Goal: Task Accomplishment & Management: Use online tool/utility

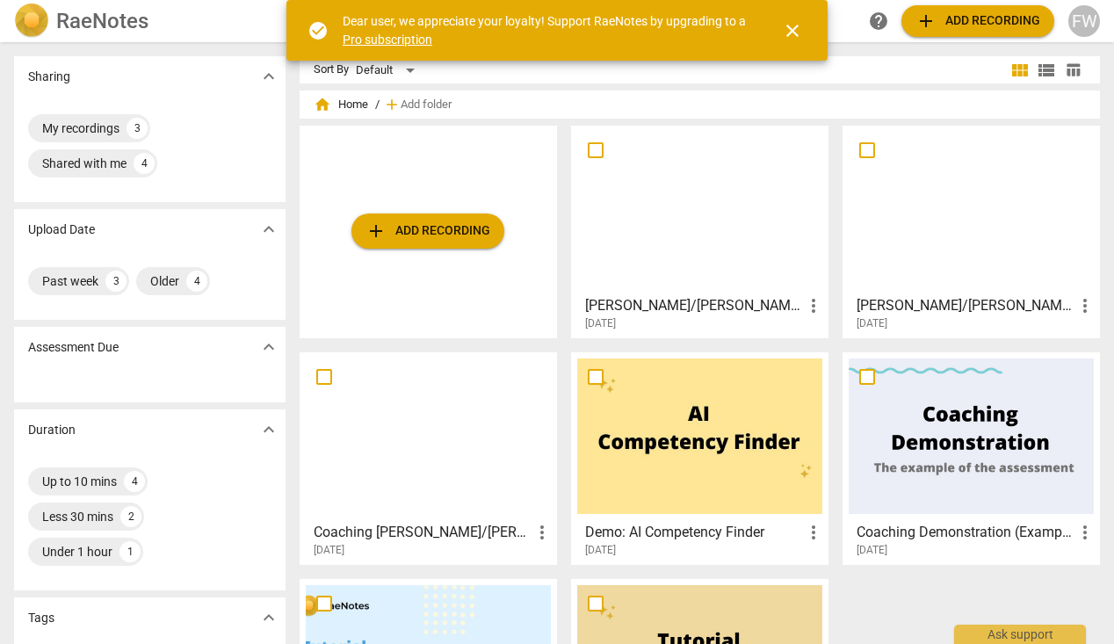
click at [596, 187] on div at bounding box center [699, 209] width 245 height 155
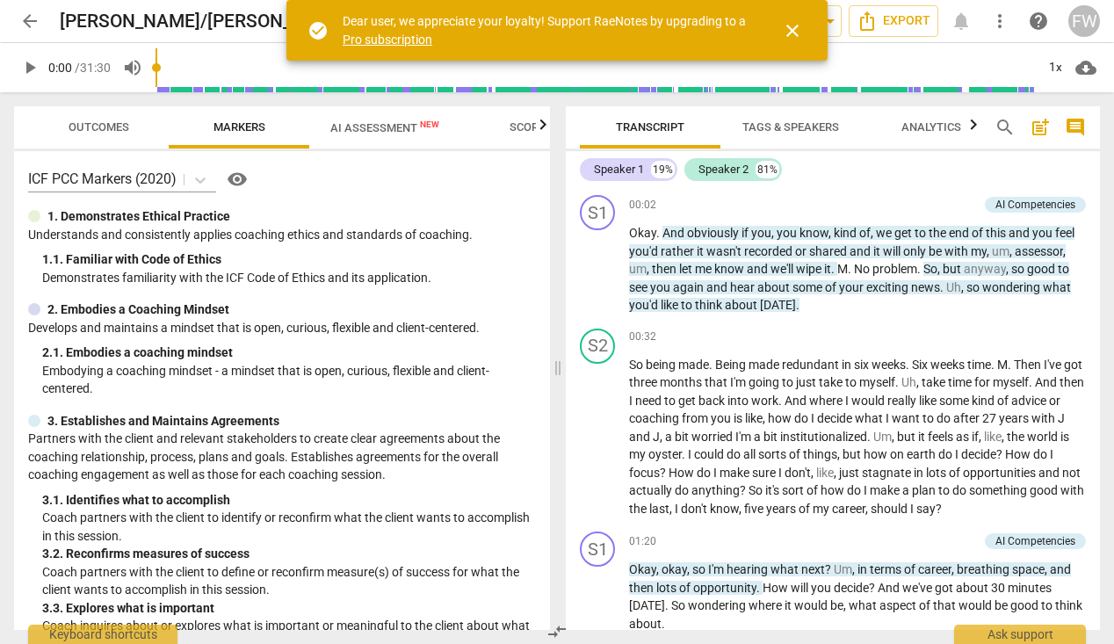
click at [790, 29] on span "close" at bounding box center [792, 30] width 21 height 21
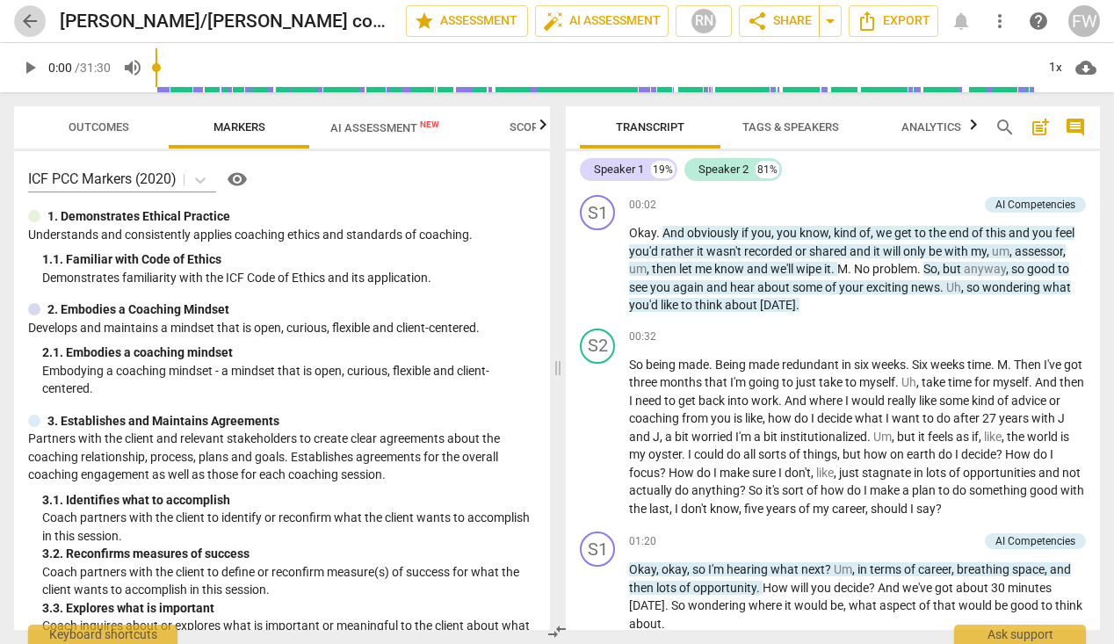
click at [25, 19] on span "arrow_back" at bounding box center [29, 21] width 21 height 21
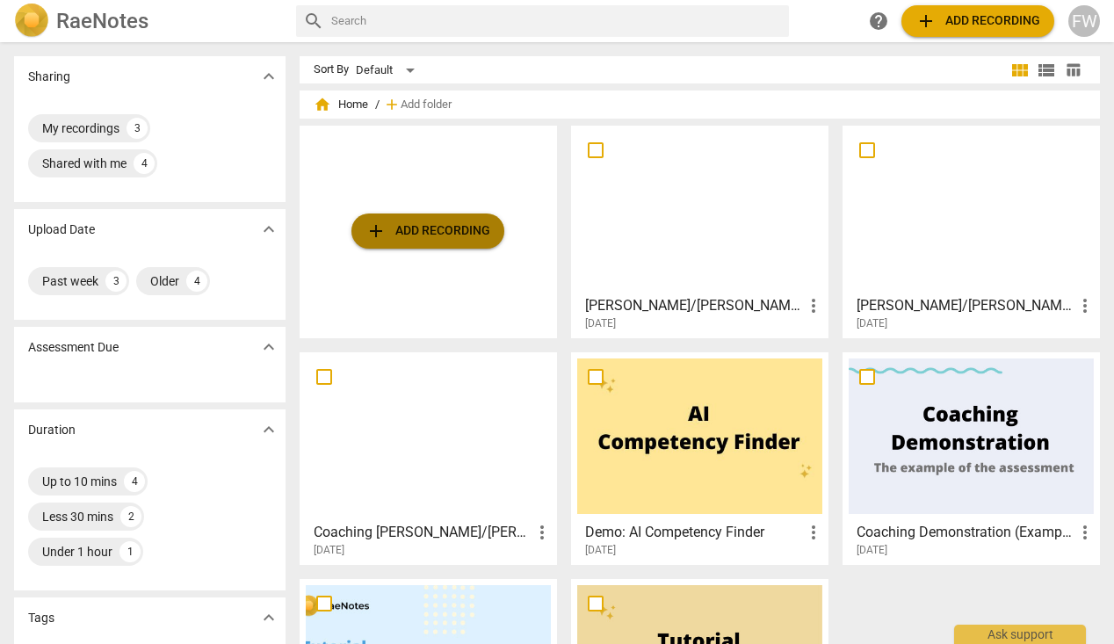
click at [405, 228] on span "add Add recording" at bounding box center [427, 230] width 125 height 21
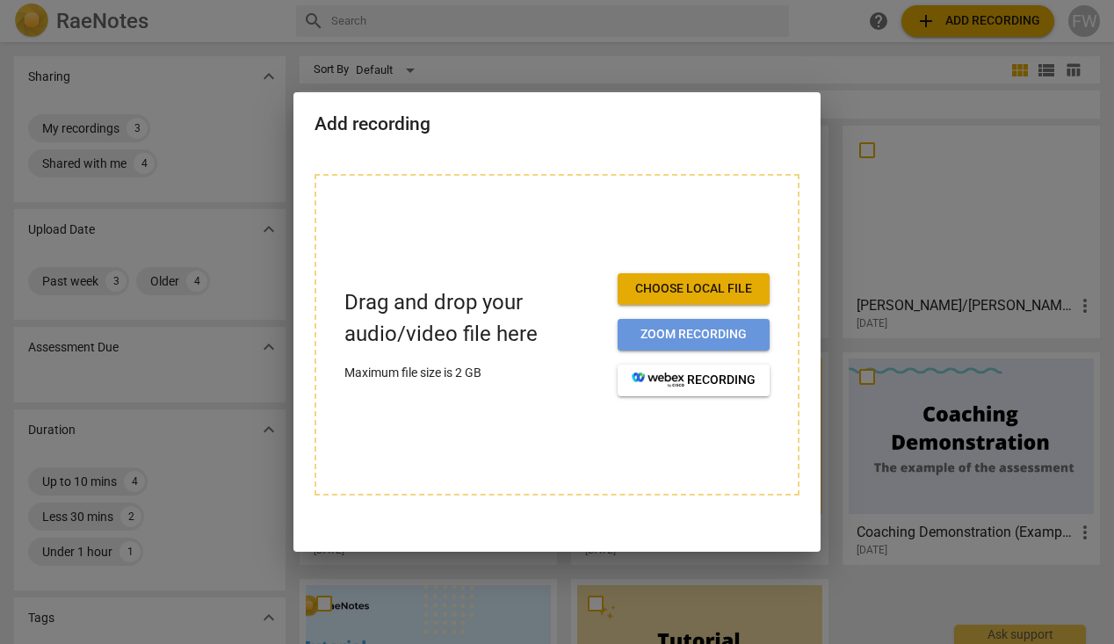
click at [683, 330] on span "Zoom recording" at bounding box center [693, 335] width 124 height 18
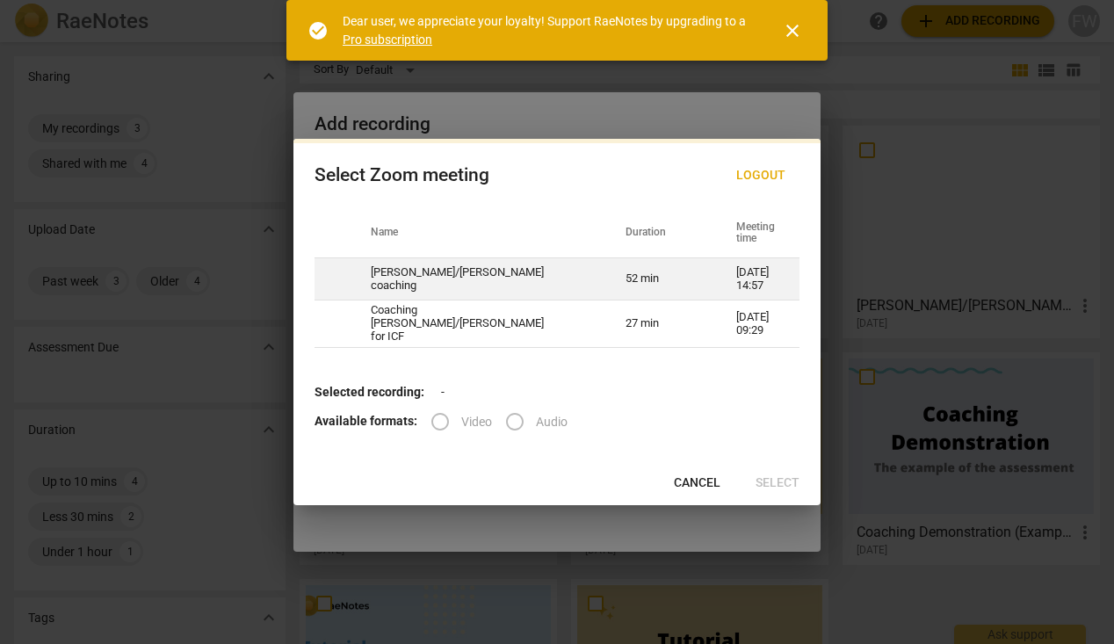
click at [553, 294] on td "Jerry/Fiona coaching" at bounding box center [477, 279] width 255 height 42
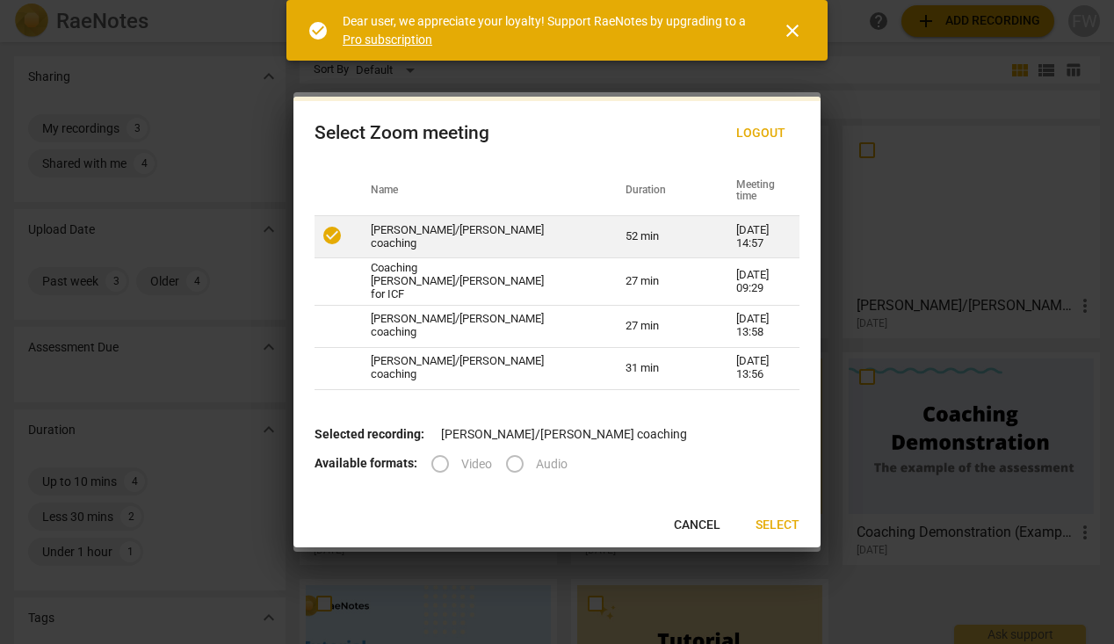
click at [523, 239] on td "Jerry/Fiona coaching" at bounding box center [477, 237] width 255 height 42
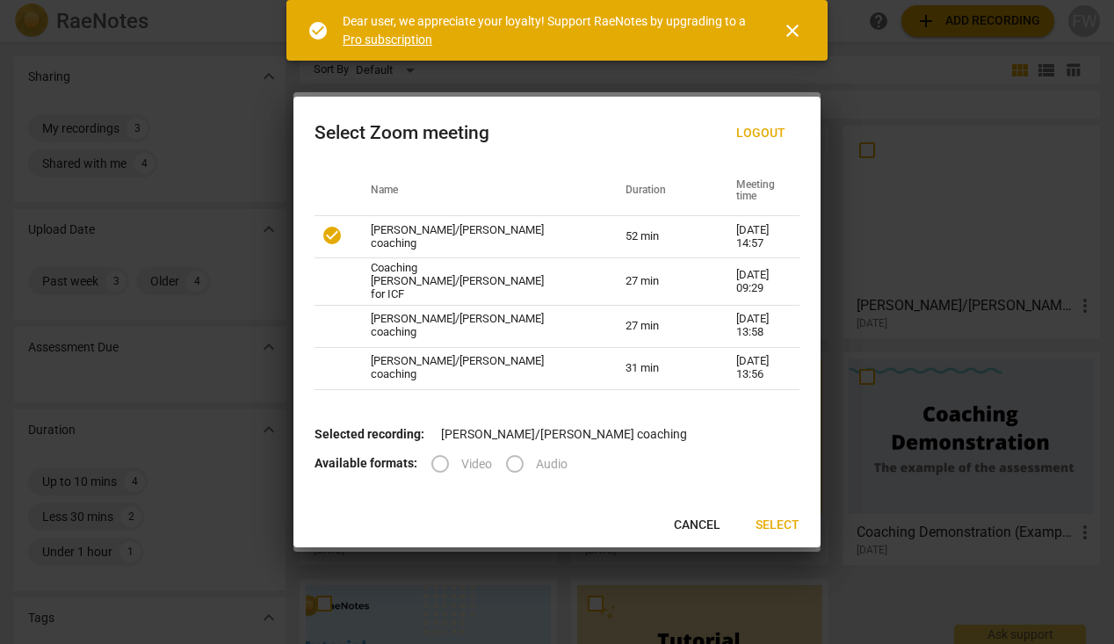
click at [513, 460] on label "Audio" at bounding box center [531, 464] width 74 height 42
click at [510, 460] on label "Audio" at bounding box center [531, 464] width 74 height 42
click at [792, 26] on span "close" at bounding box center [792, 30] width 21 height 21
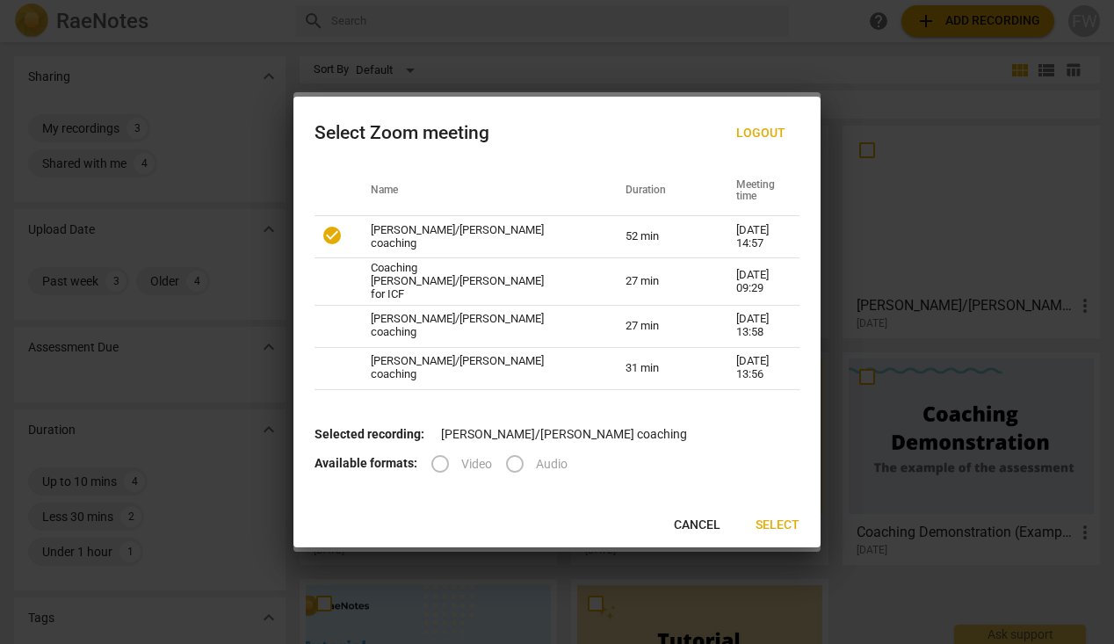
click at [513, 458] on label "Audio" at bounding box center [531, 464] width 74 height 42
click at [773, 517] on span "Select" at bounding box center [777, 525] width 44 height 18
click at [511, 458] on label "Audio" at bounding box center [531, 464] width 74 height 42
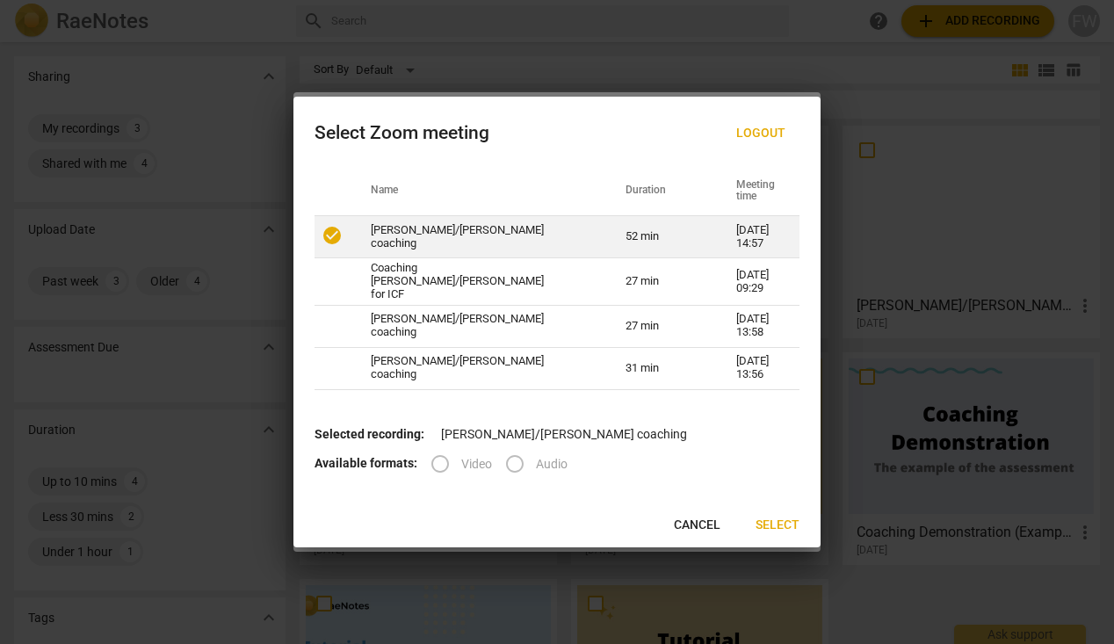
click at [491, 236] on td "Jerry/Fiona coaching" at bounding box center [477, 237] width 255 height 42
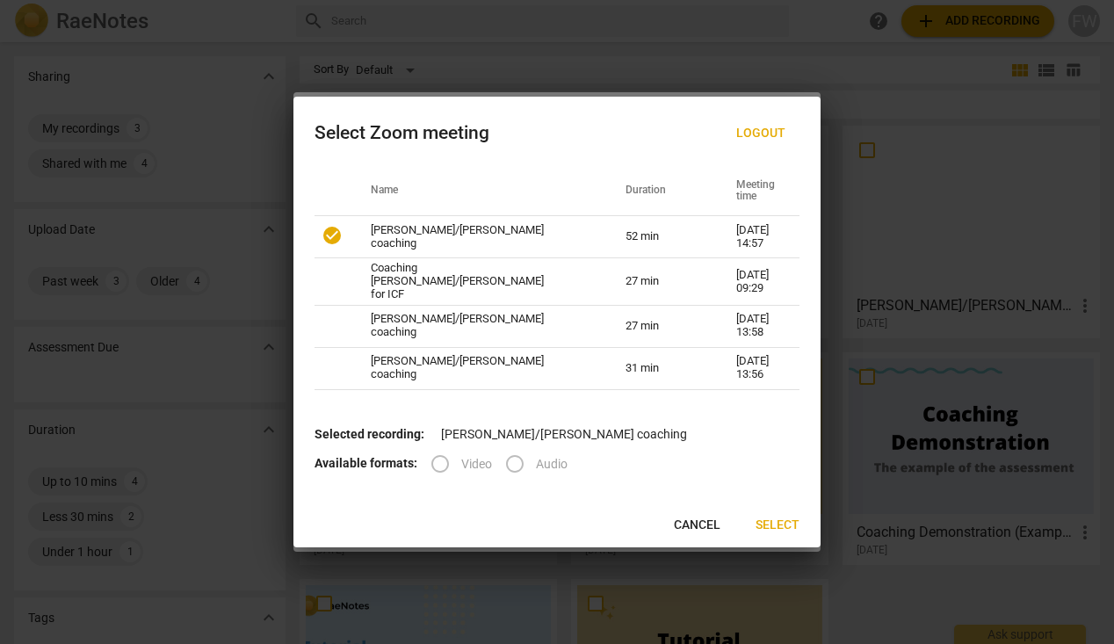
click at [513, 461] on label "Audio" at bounding box center [531, 464] width 74 height 42
click at [775, 516] on span "Select" at bounding box center [777, 525] width 44 height 18
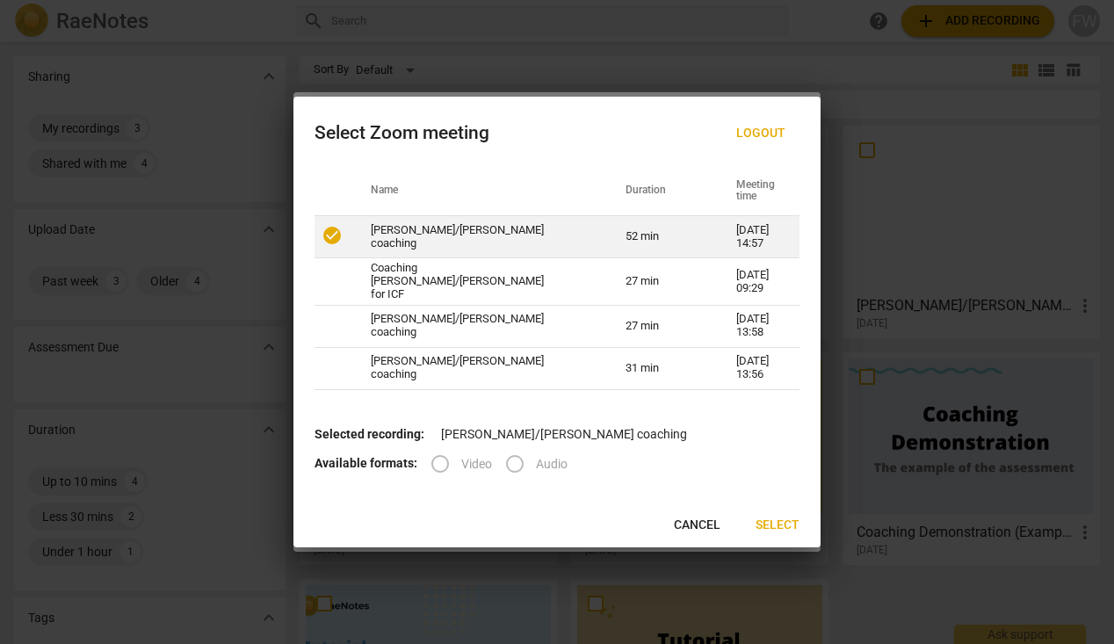
click at [715, 238] on td "09-08-2025 14:57" at bounding box center [757, 237] width 84 height 42
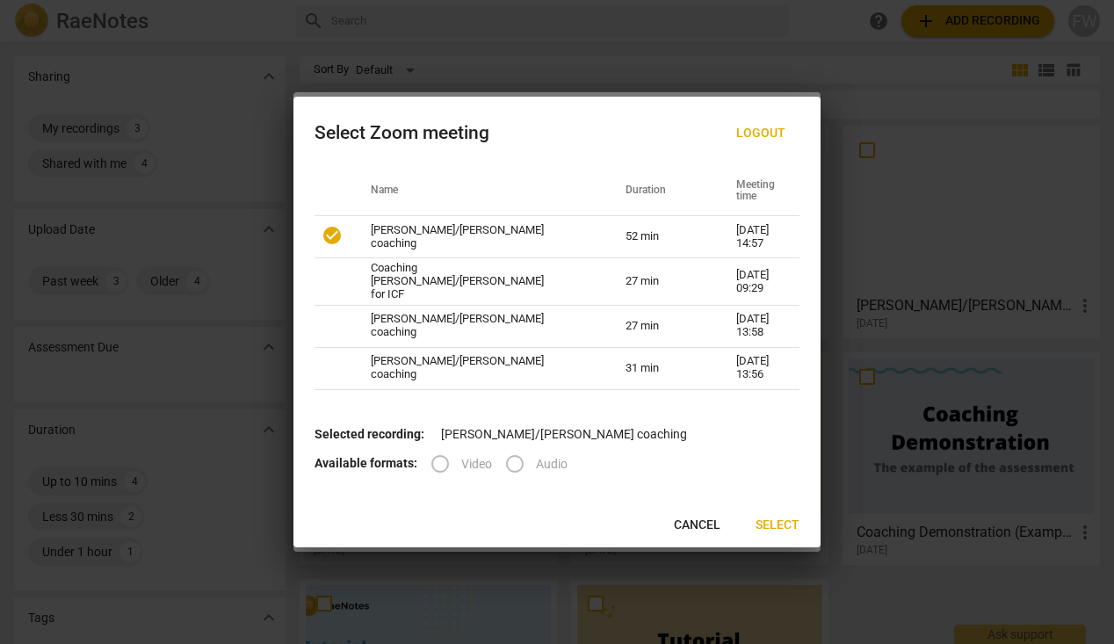
click at [513, 458] on label "Audio" at bounding box center [531, 464] width 74 height 42
click at [494, 433] on p "Selected recording: Jerry/Fiona coaching" at bounding box center [556, 434] width 485 height 18
click at [772, 522] on span "Select" at bounding box center [777, 525] width 44 height 18
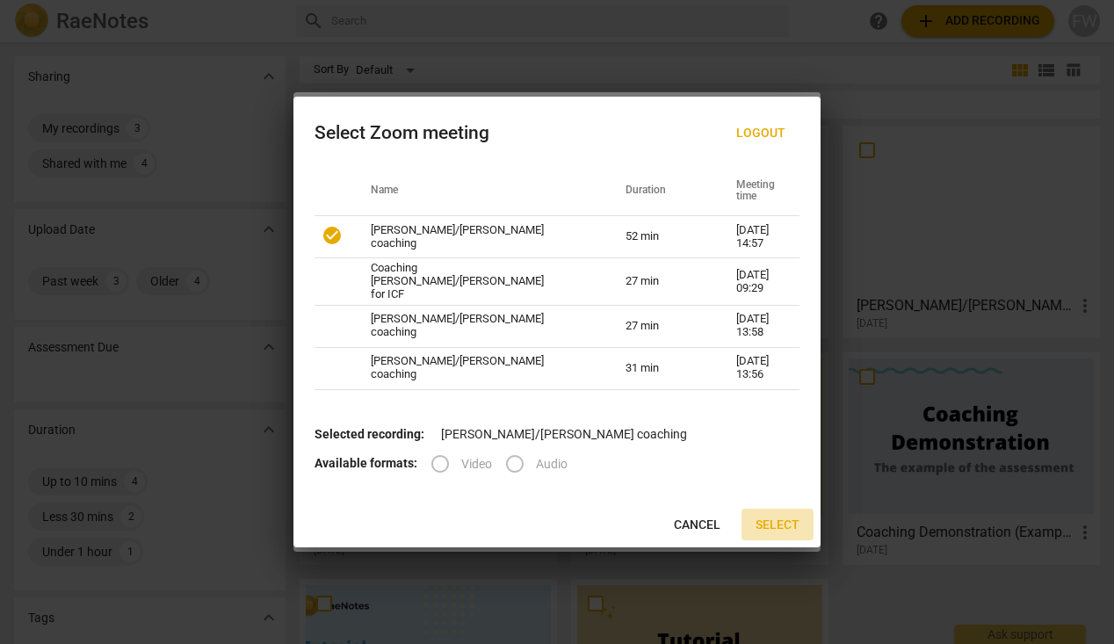
click at [772, 522] on span "Select" at bounding box center [777, 525] width 44 height 18
click at [756, 131] on span "Logout" at bounding box center [760, 134] width 49 height 18
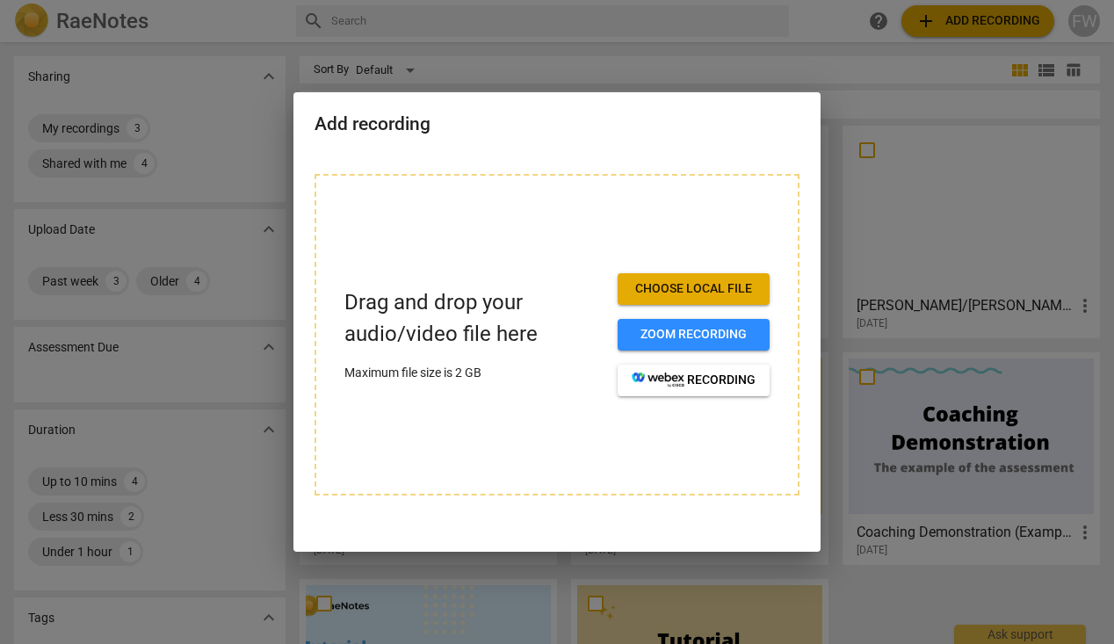
click at [239, 122] on div at bounding box center [557, 322] width 1114 height 644
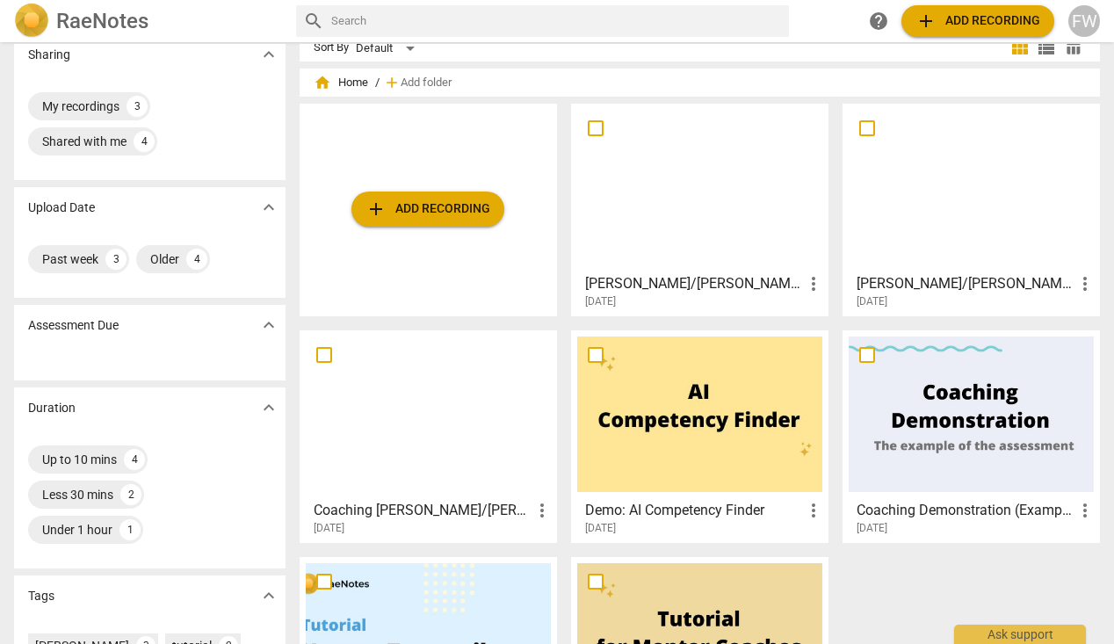
scroll to position [23, 0]
click at [709, 207] on div at bounding box center [699, 186] width 245 height 155
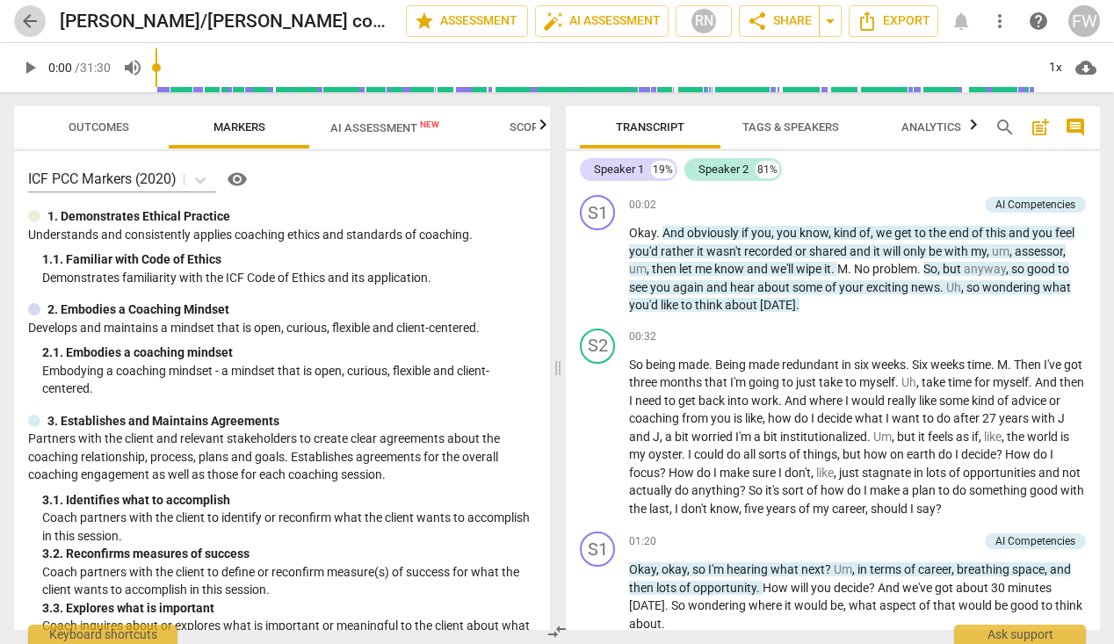
click at [30, 19] on span "arrow_back" at bounding box center [29, 21] width 21 height 21
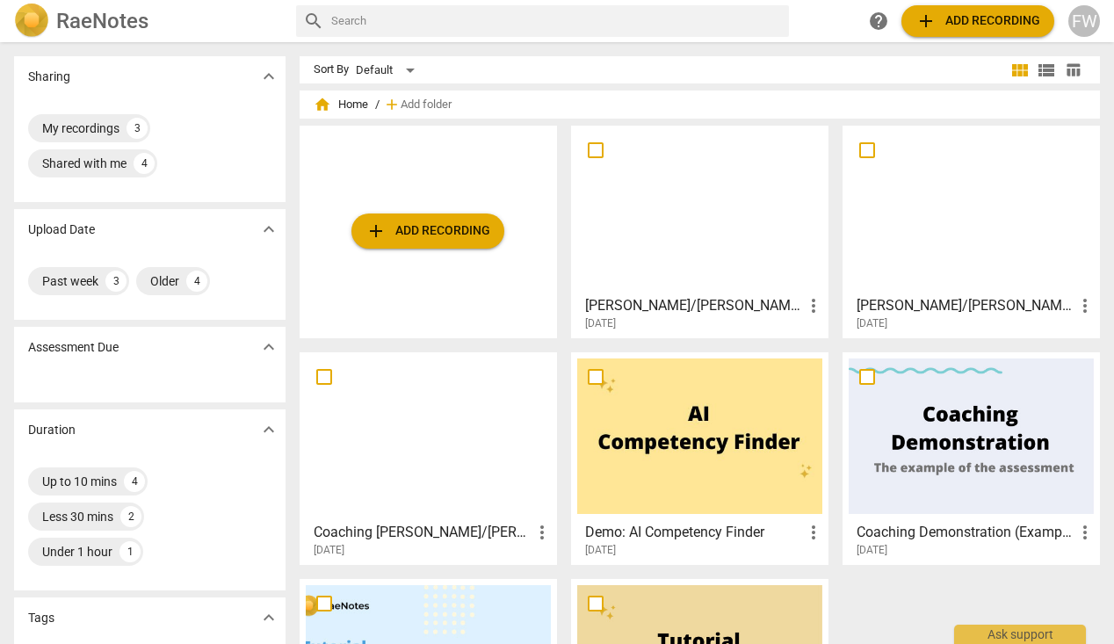
click at [812, 307] on span "more_vert" at bounding box center [813, 305] width 21 height 21
click at [825, 344] on li "Delete" at bounding box center [831, 348] width 67 height 42
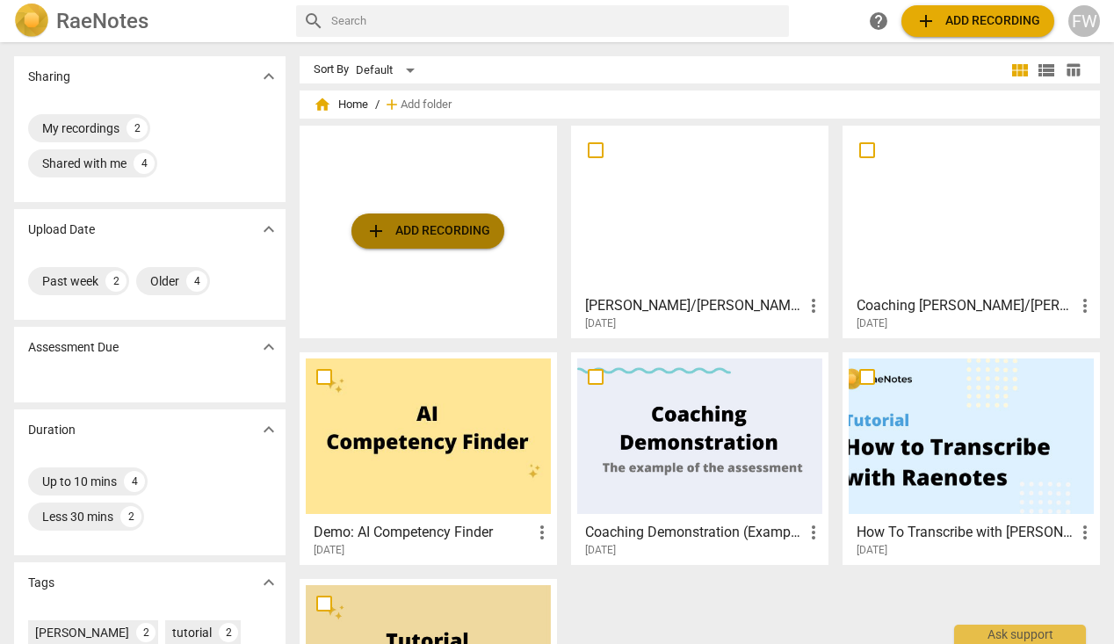
click at [423, 231] on span "add Add recording" at bounding box center [427, 230] width 125 height 21
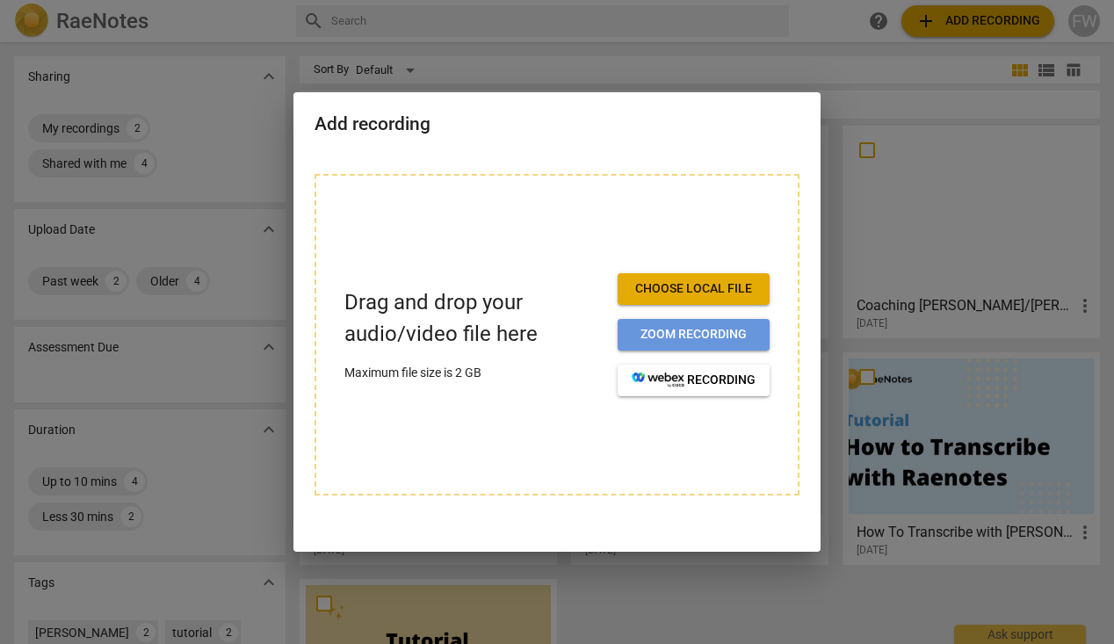
click at [667, 331] on span "Zoom recording" at bounding box center [693, 335] width 124 height 18
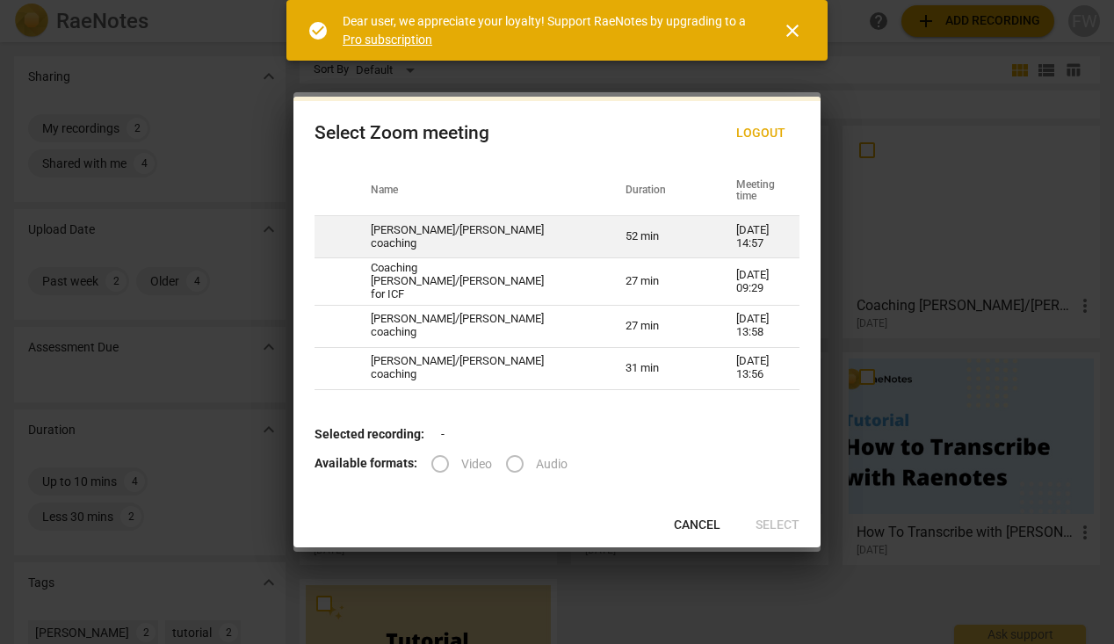
click at [349, 242] on td at bounding box center [331, 237] width 35 height 42
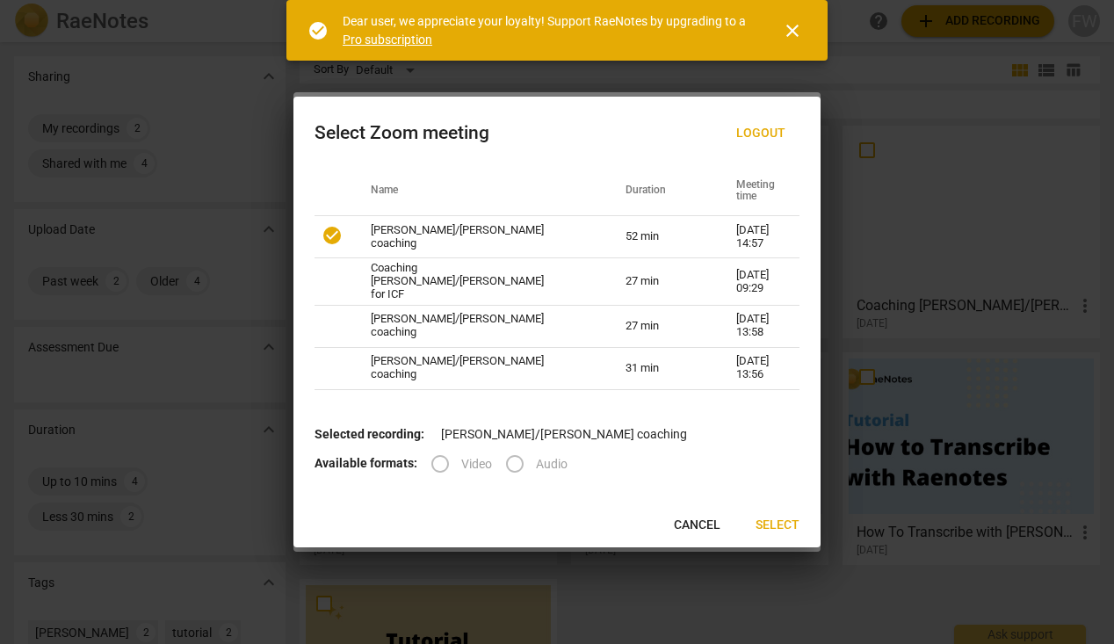
click at [513, 460] on label "Audio" at bounding box center [531, 464] width 74 height 42
click at [509, 458] on label "Audio" at bounding box center [531, 464] width 74 height 42
click at [781, 522] on span "Select" at bounding box center [777, 525] width 44 height 18
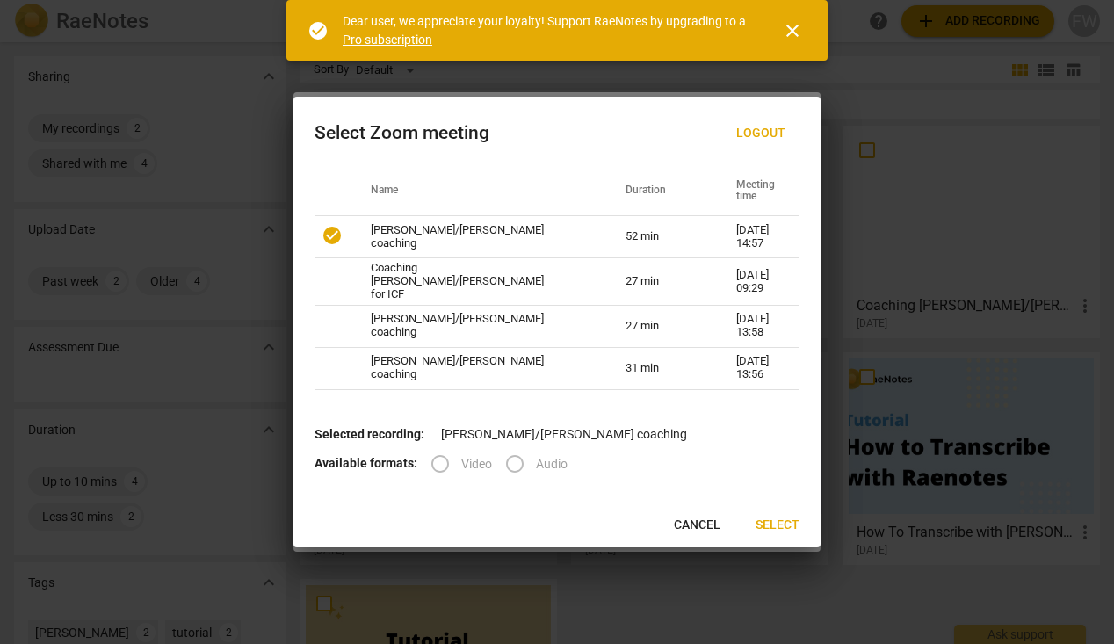
click at [375, 37] on link "Pro subscription" at bounding box center [388, 39] width 90 height 14
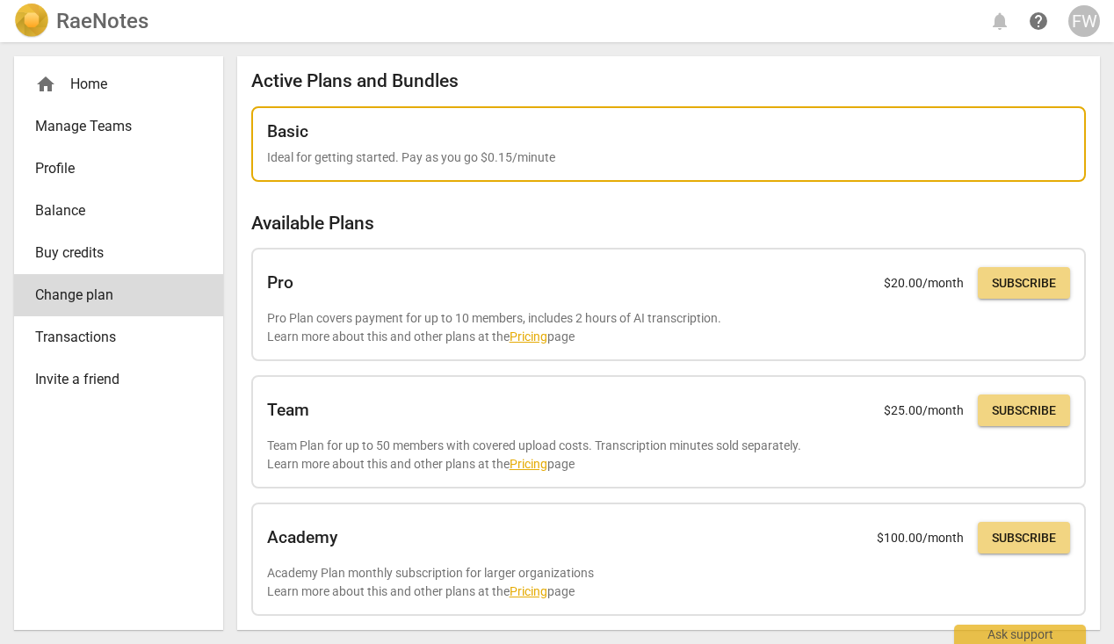
click at [586, 138] on div "Basic" at bounding box center [668, 131] width 803 height 19
click at [377, 136] on div "Basic" at bounding box center [668, 131] width 803 height 19
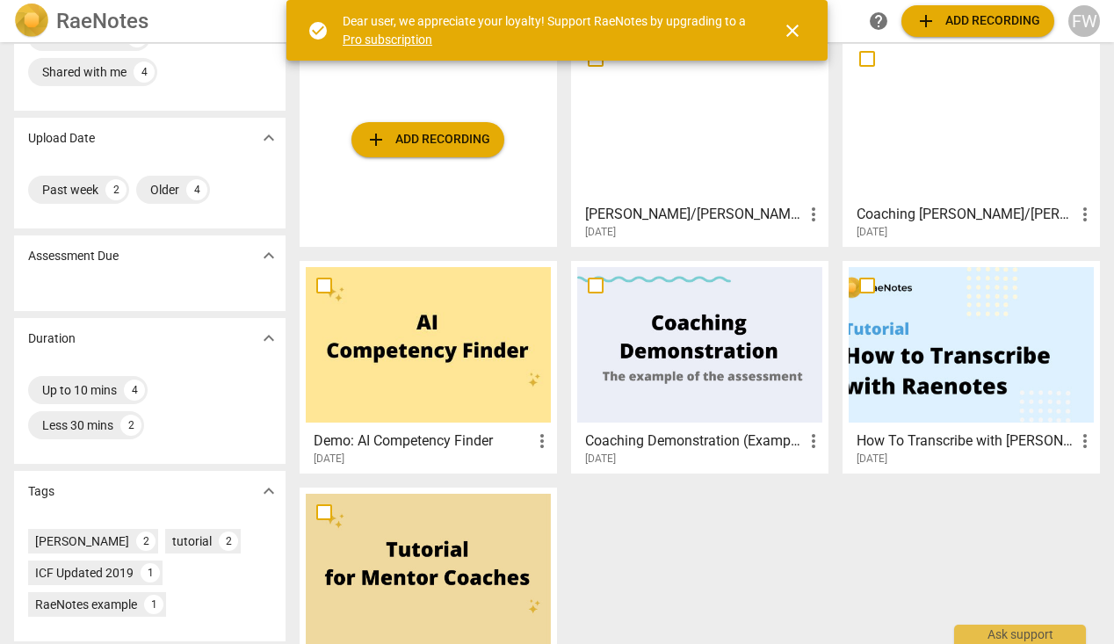
scroll to position [81, 0]
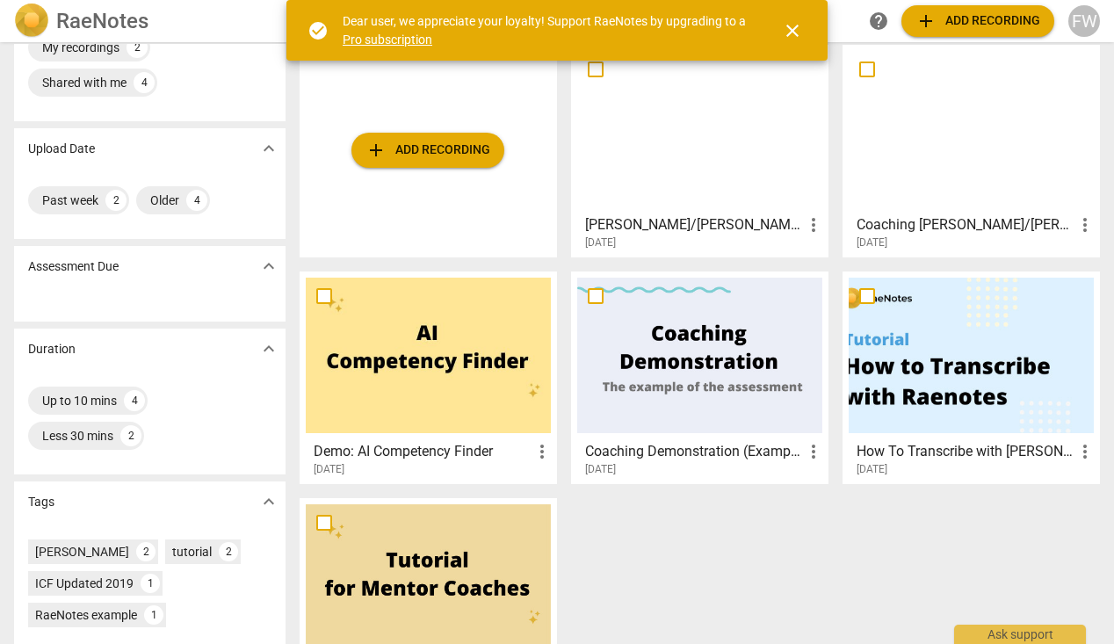
click at [969, 383] on div at bounding box center [970, 355] width 245 height 155
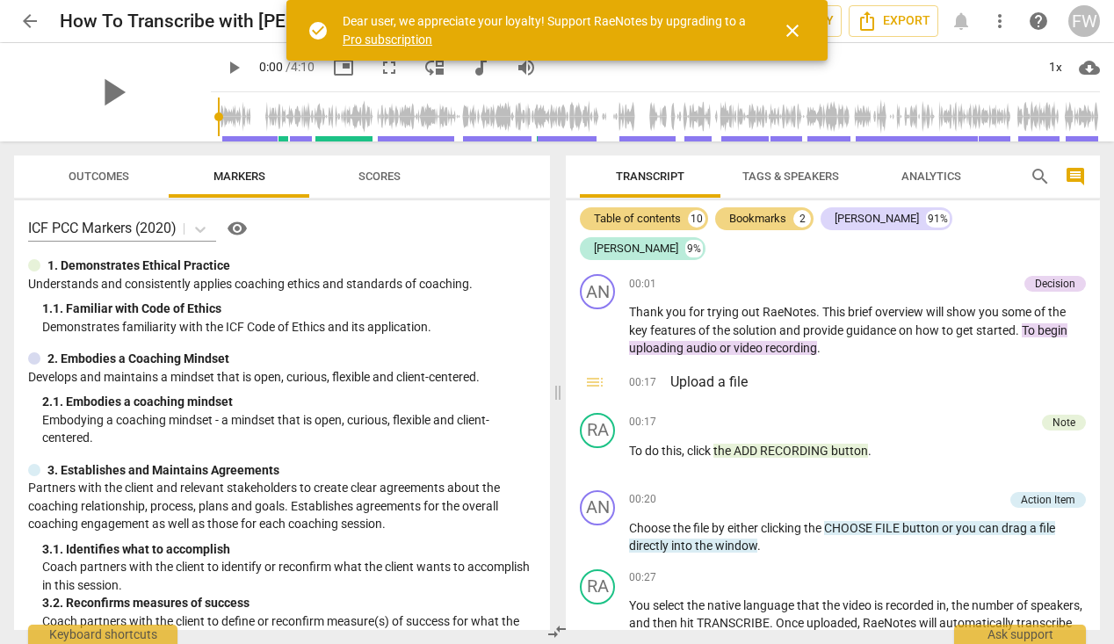
click at [790, 30] on span "close" at bounding box center [792, 30] width 21 height 21
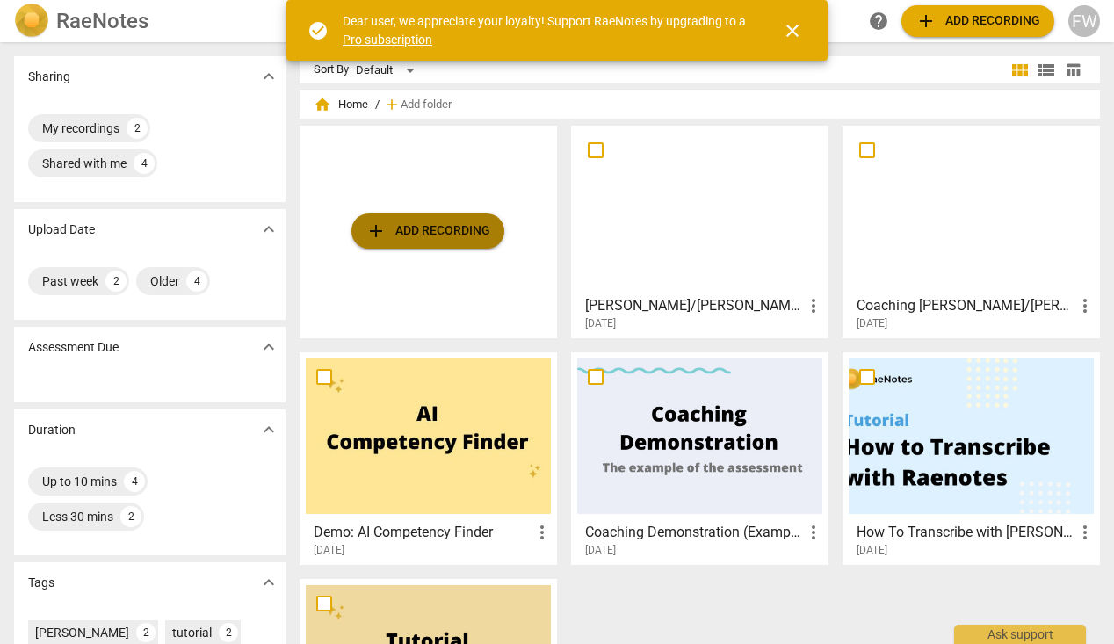
click at [440, 228] on span "add Add recording" at bounding box center [427, 230] width 125 height 21
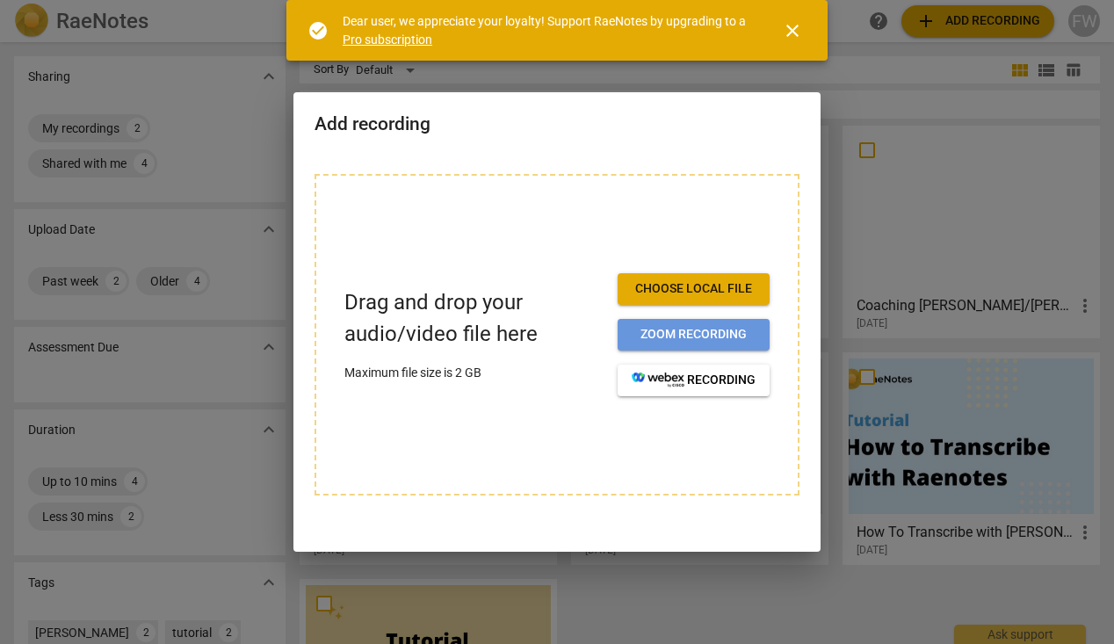
click at [679, 333] on span "Zoom recording" at bounding box center [693, 335] width 124 height 18
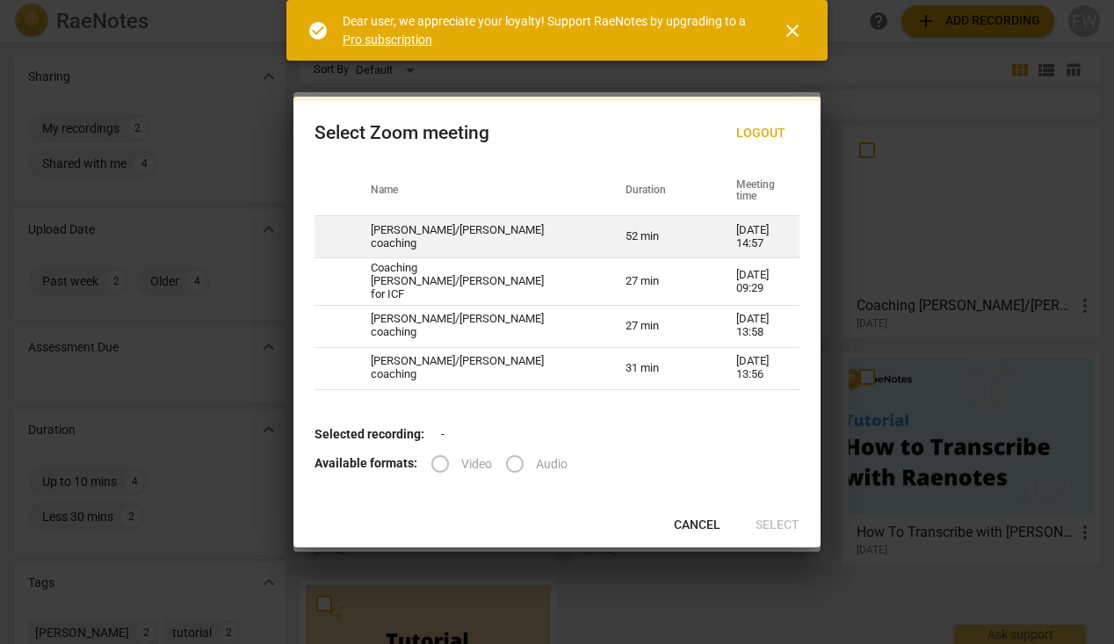
click at [356, 234] on td "Jerry/Fiona coaching" at bounding box center [477, 237] width 255 height 42
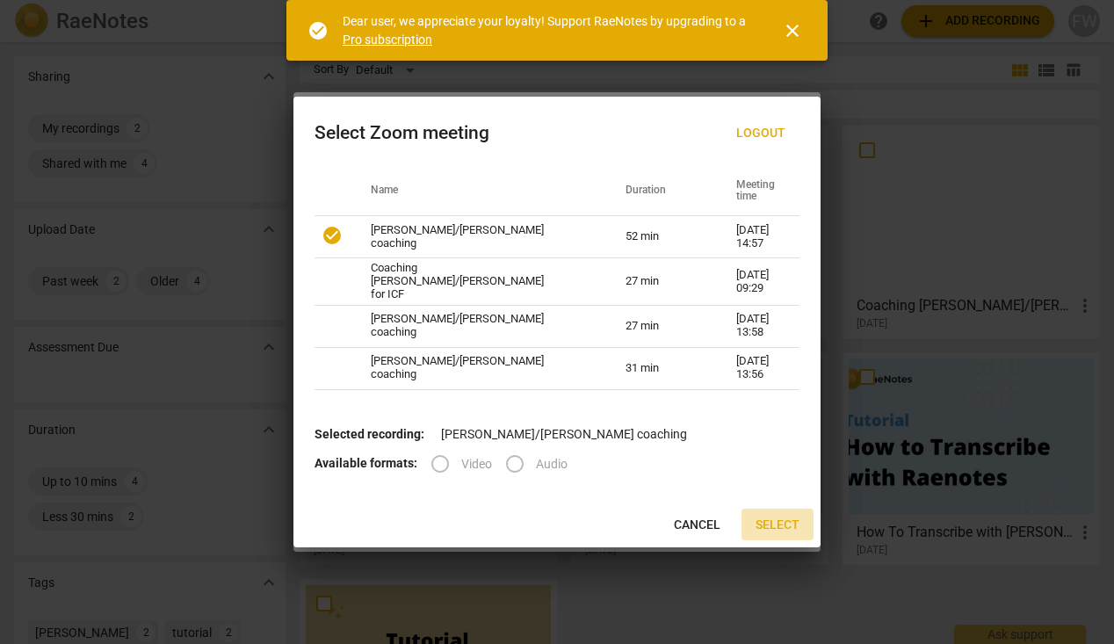
click at [774, 521] on span "Select" at bounding box center [777, 525] width 44 height 18
click at [511, 460] on label "Audio" at bounding box center [531, 464] width 74 height 42
click at [510, 455] on label "Audio" at bounding box center [531, 464] width 74 height 42
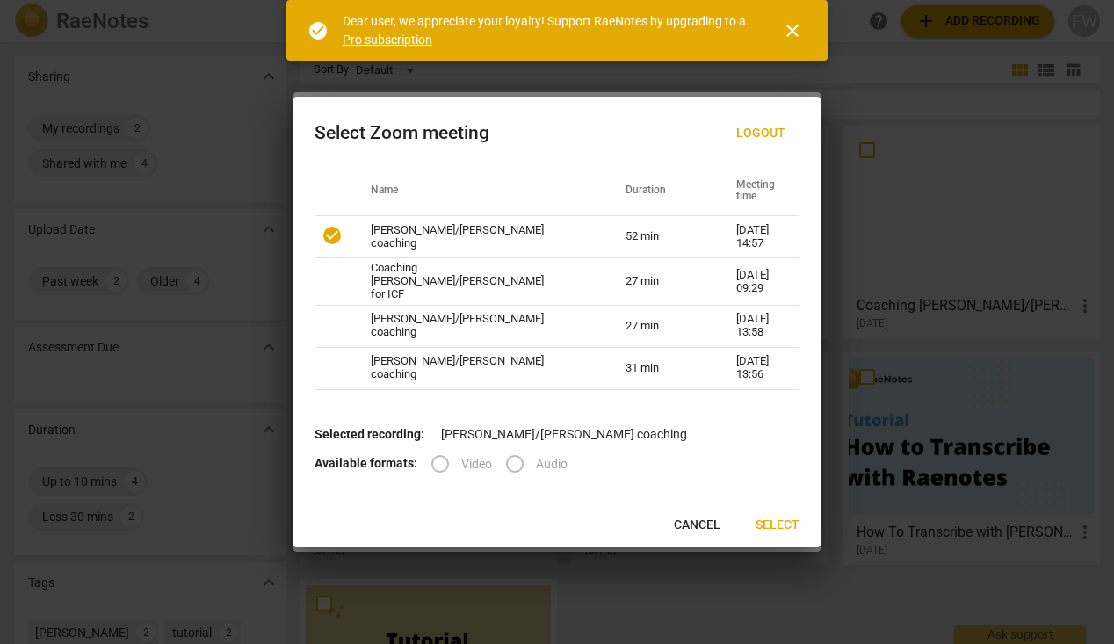
click at [795, 25] on span "close" at bounding box center [792, 30] width 21 height 21
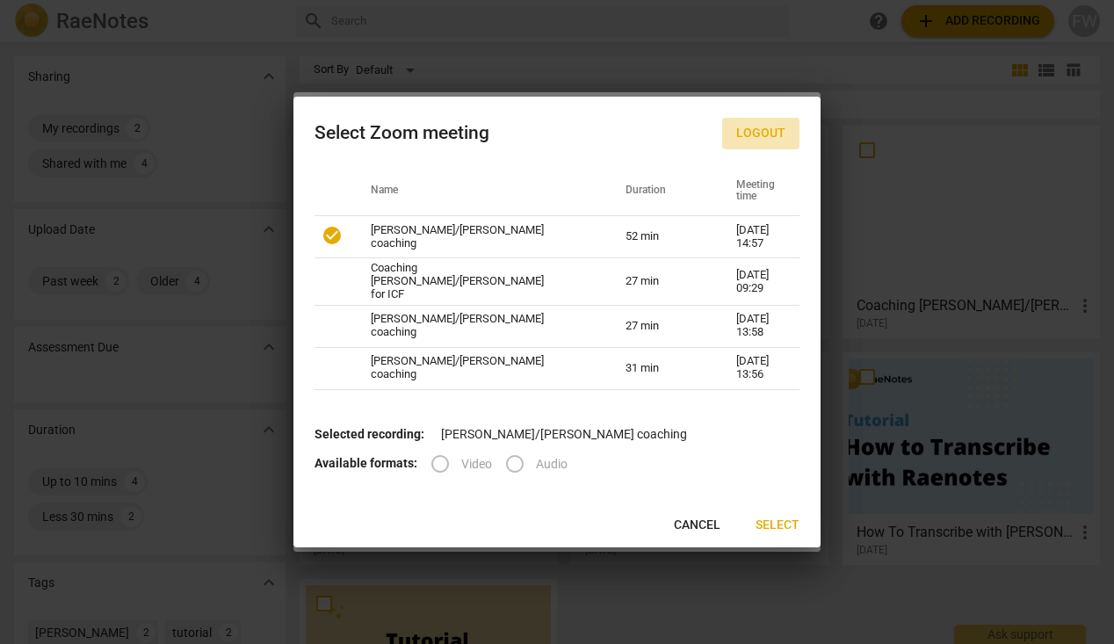
click at [761, 134] on span "Logout" at bounding box center [760, 134] width 49 height 18
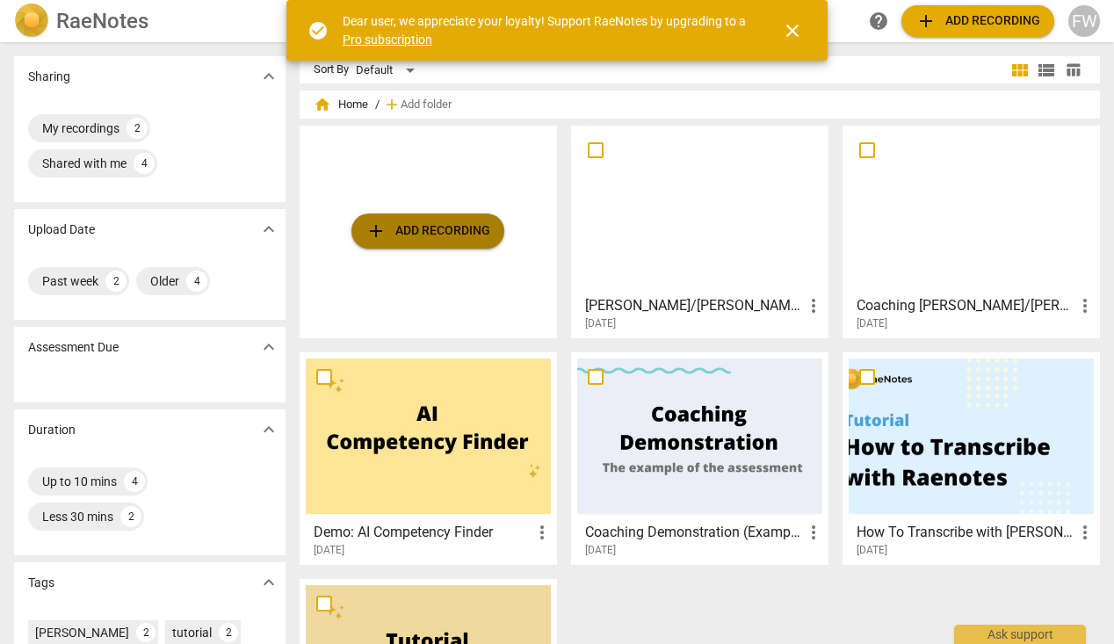
click at [464, 230] on span "add Add recording" at bounding box center [427, 230] width 125 height 21
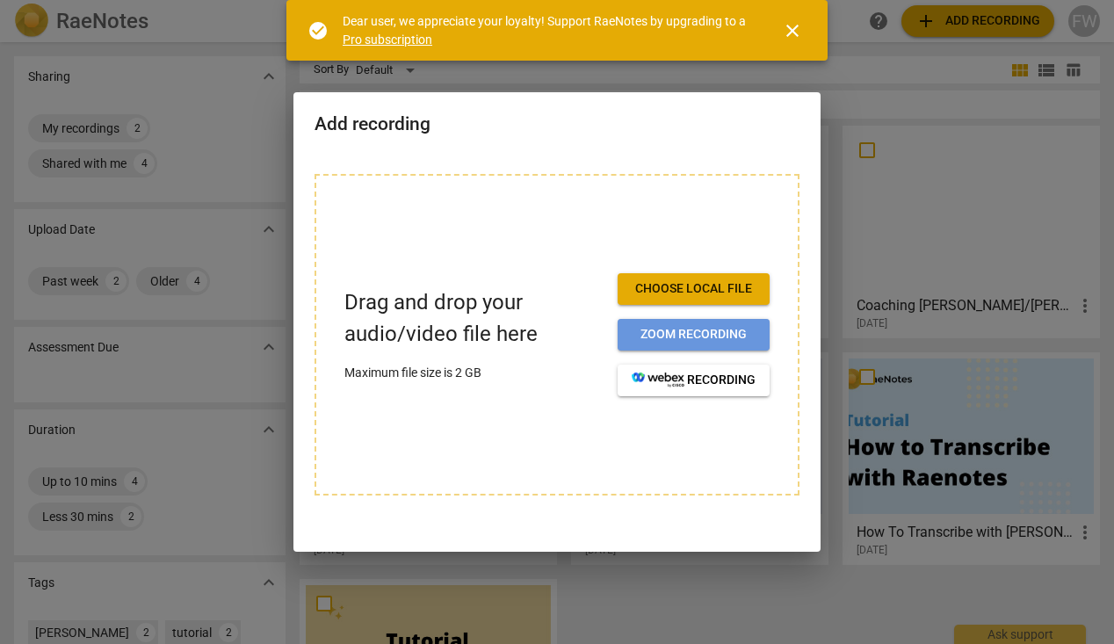
click at [660, 336] on span "Zoom recording" at bounding box center [693, 335] width 124 height 18
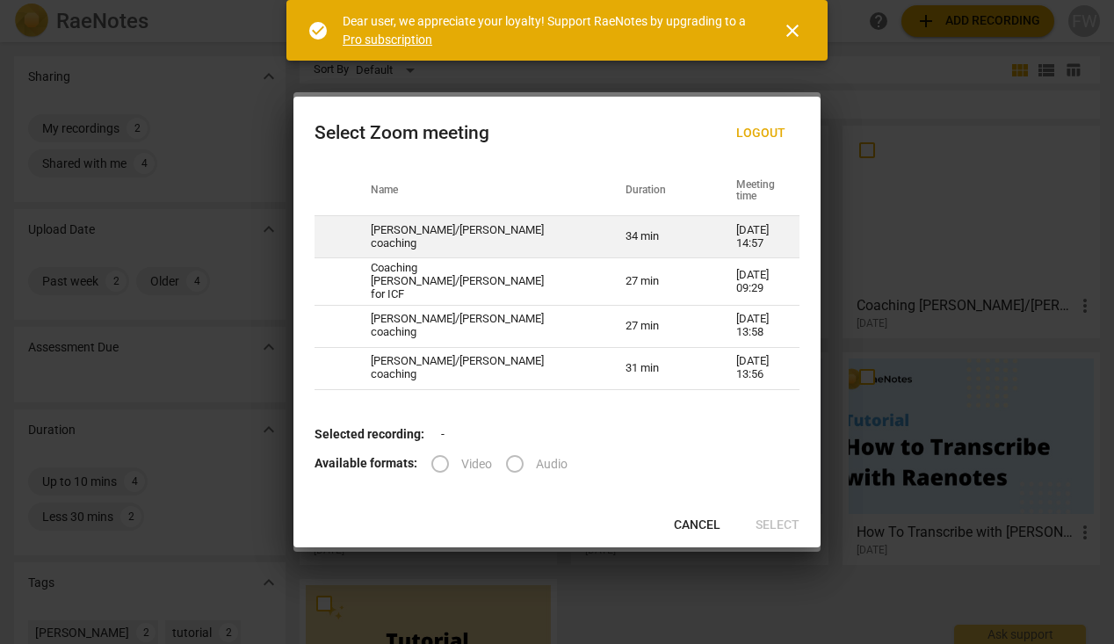
click at [338, 234] on span at bounding box center [331, 235] width 21 height 21
radio input "true"
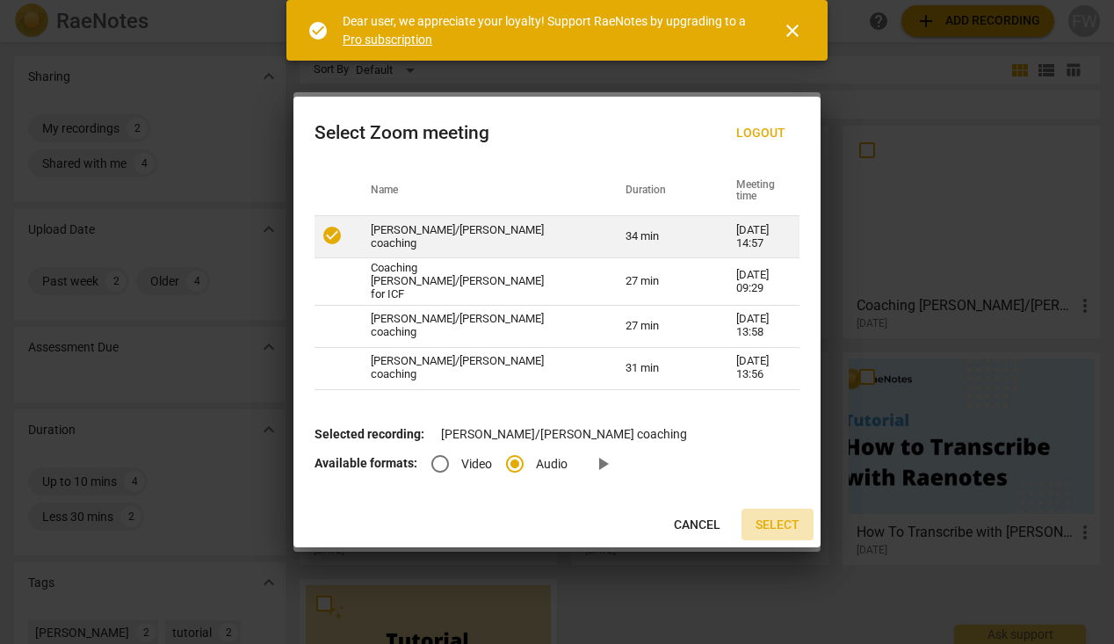
click at [781, 520] on span "Select" at bounding box center [777, 525] width 44 height 18
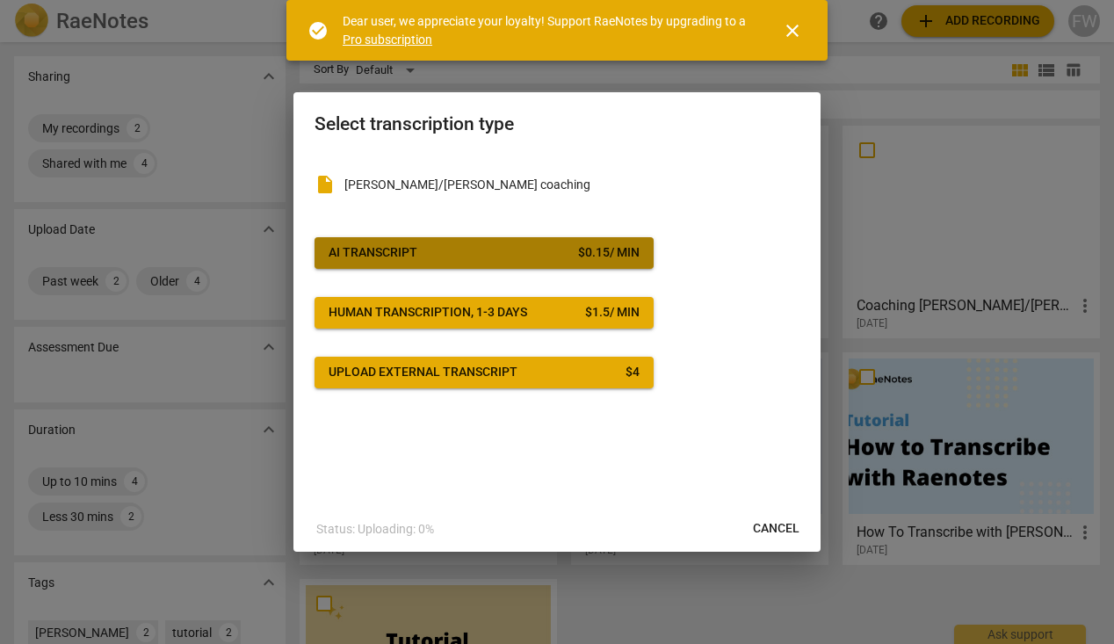
click at [591, 250] on div "$ 0.15 / min" at bounding box center [608, 253] width 61 height 18
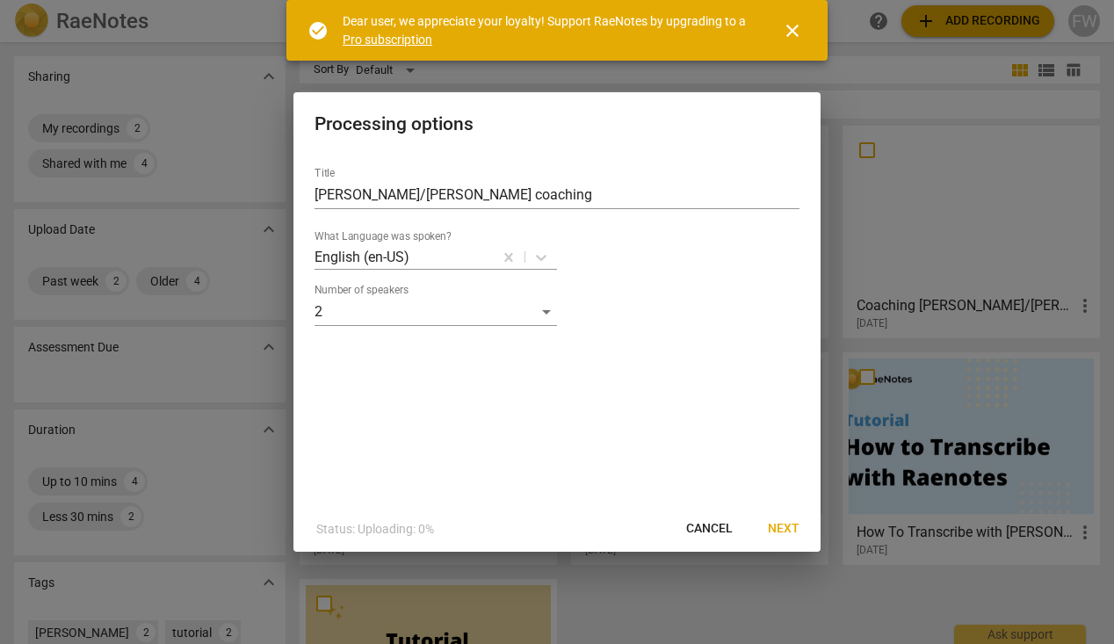
click at [781, 523] on span "Next" at bounding box center [784, 529] width 32 height 18
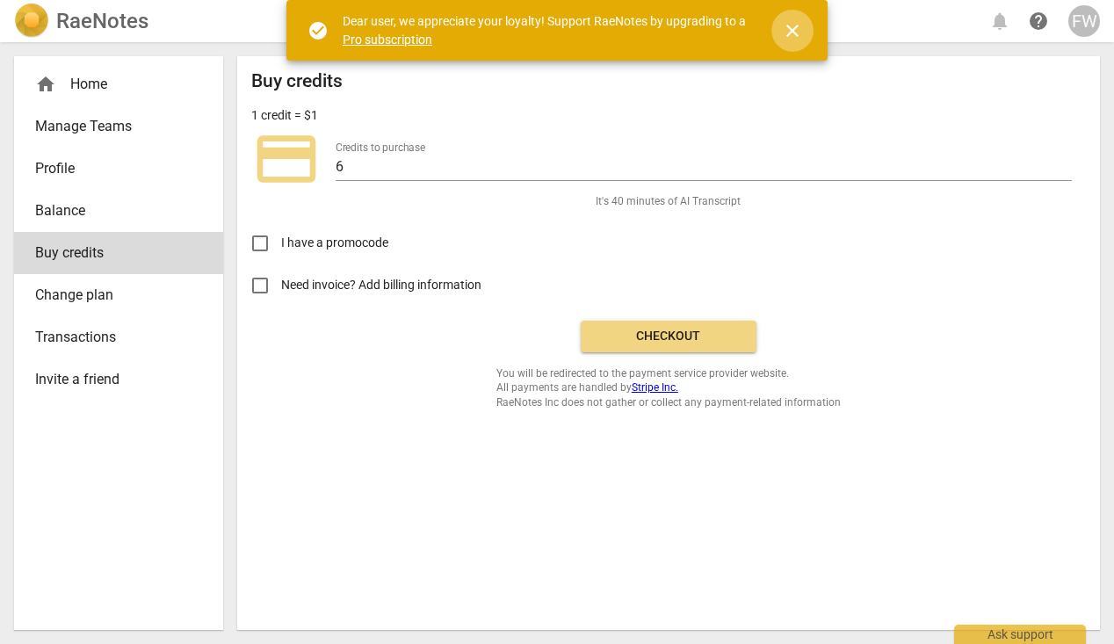
click at [790, 25] on span "close" at bounding box center [792, 30] width 21 height 21
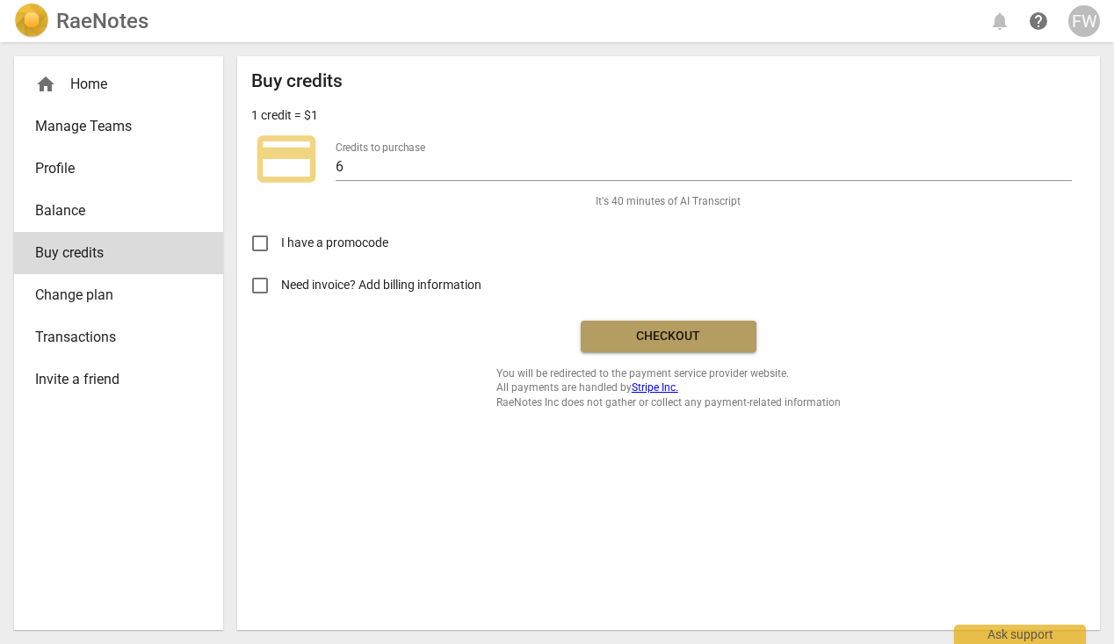
click at [666, 332] on span "Checkout" at bounding box center [669, 337] width 148 height 18
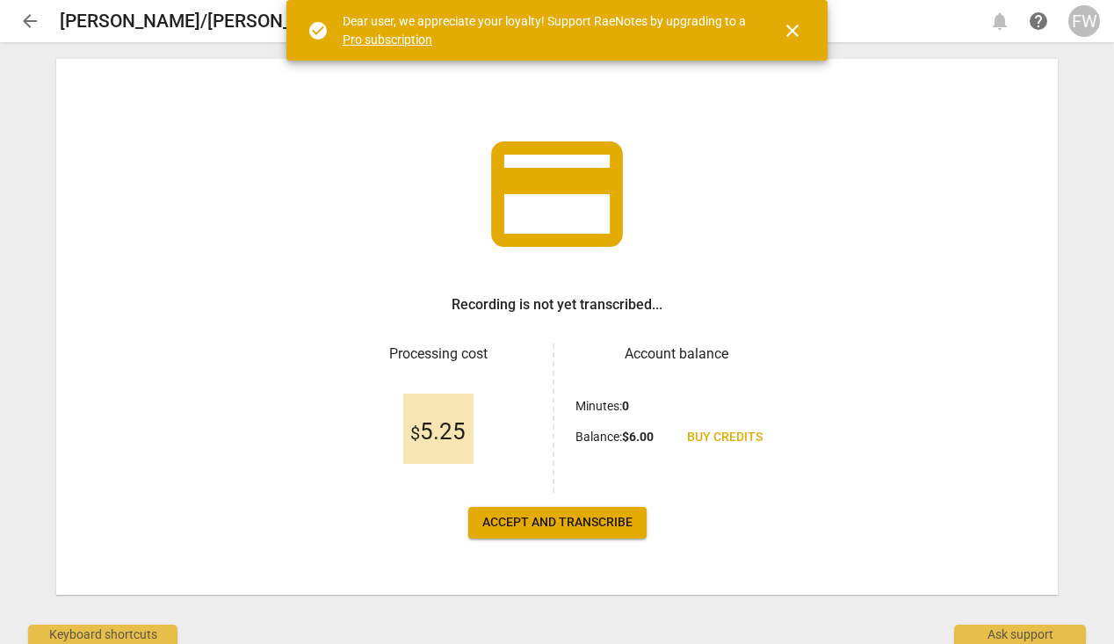
scroll to position [44, 0]
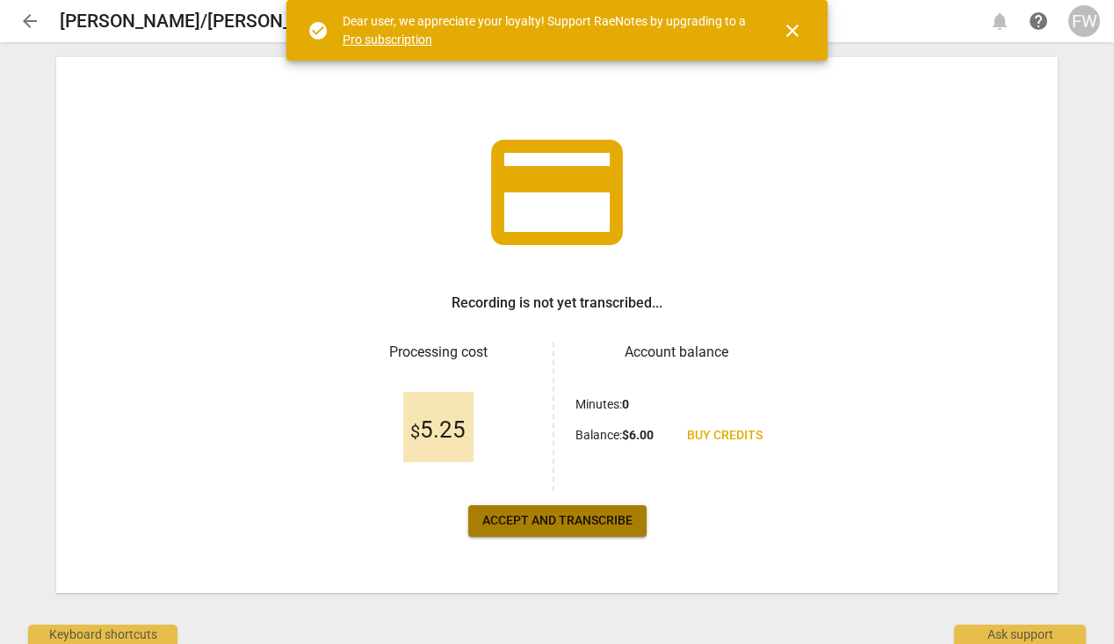
click at [564, 523] on span "Accept and transcribe" at bounding box center [557, 521] width 150 height 18
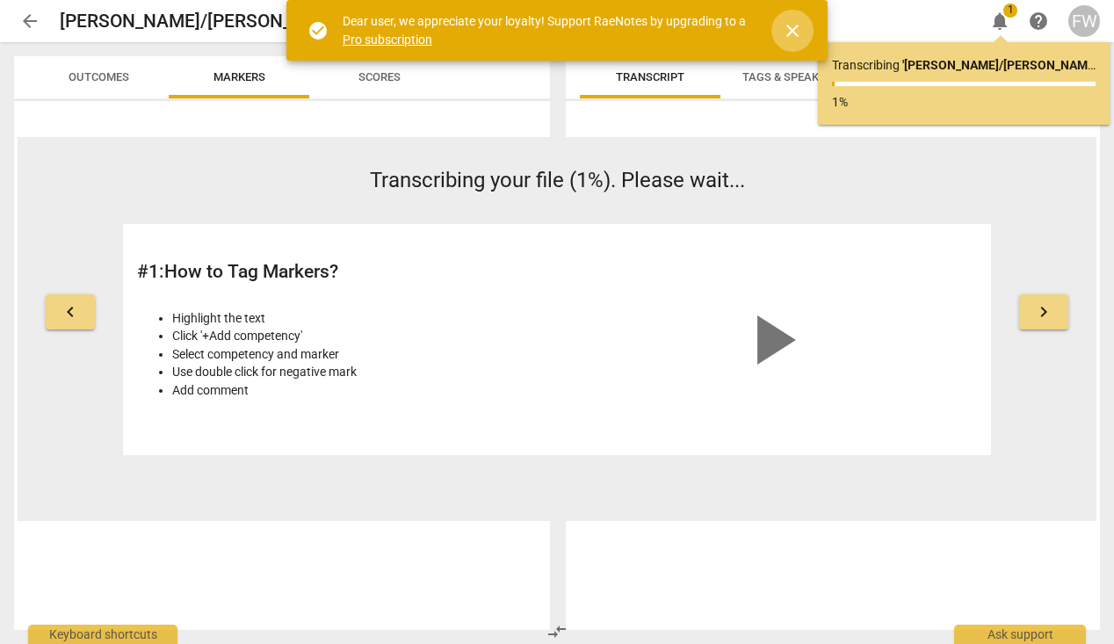
click at [790, 26] on span "close" at bounding box center [792, 30] width 21 height 21
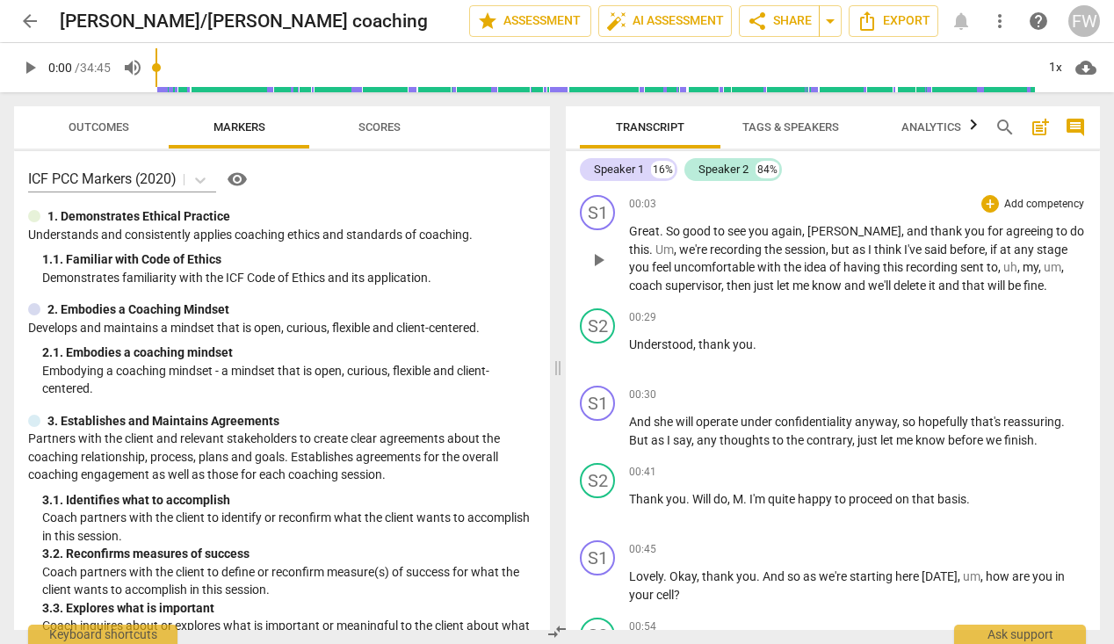
scroll to position [0, 0]
click at [690, 18] on span "auto_fix_high AI Assessment" at bounding box center [665, 21] width 118 height 21
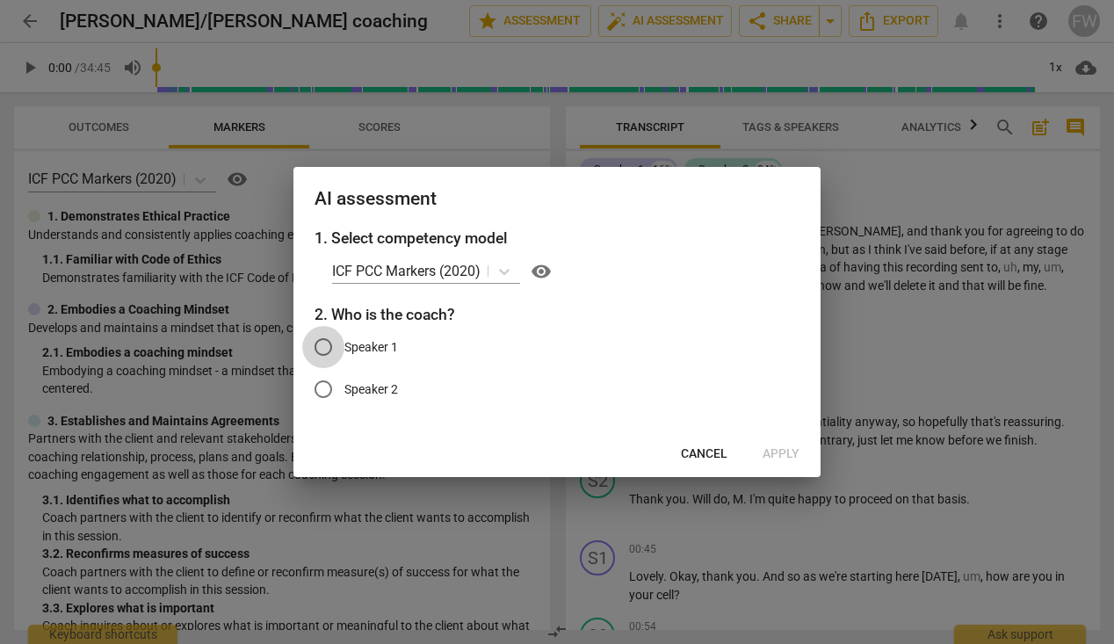
click at [324, 340] on input "Speaker 1" at bounding box center [323, 347] width 42 height 42
radio input "true"
click at [772, 451] on span "Apply" at bounding box center [780, 454] width 37 height 18
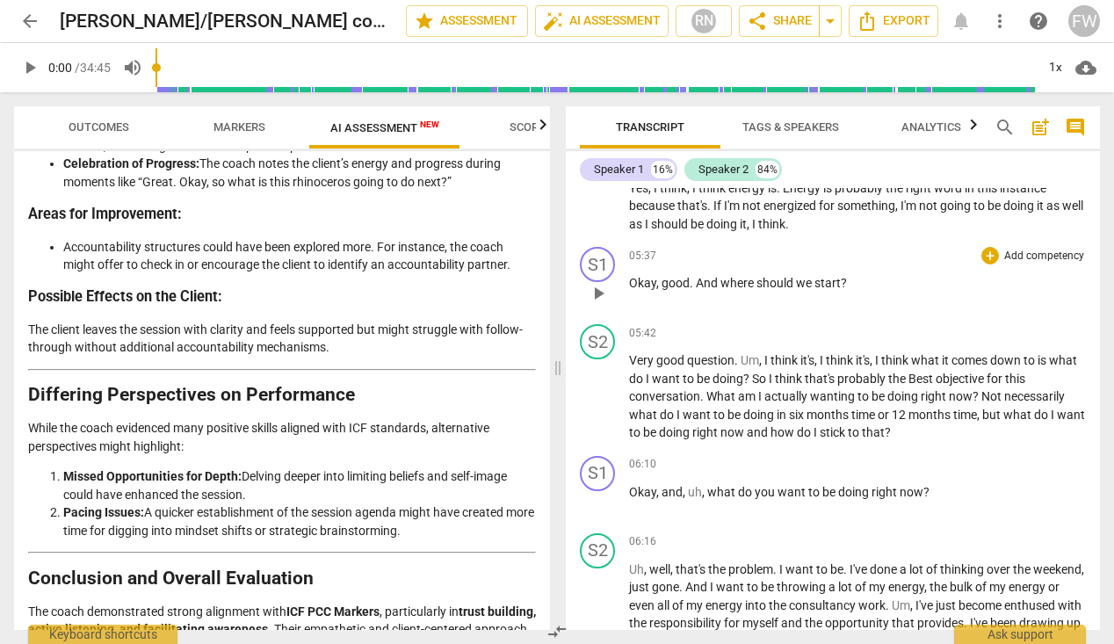
scroll to position [1568, 0]
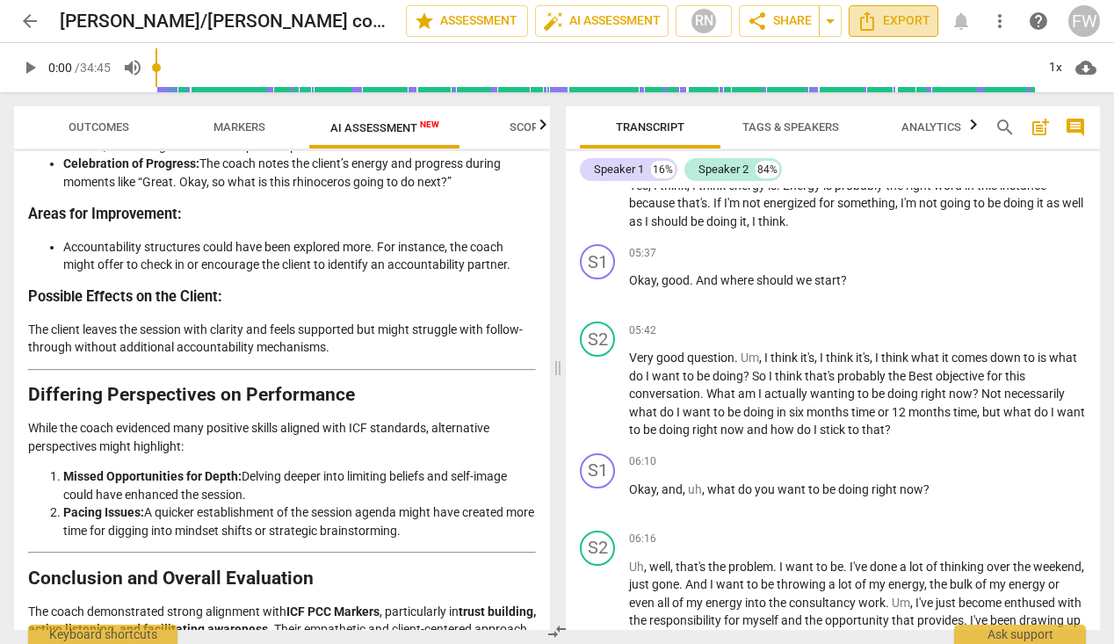
click at [893, 18] on span "Export" at bounding box center [893, 21] width 74 height 21
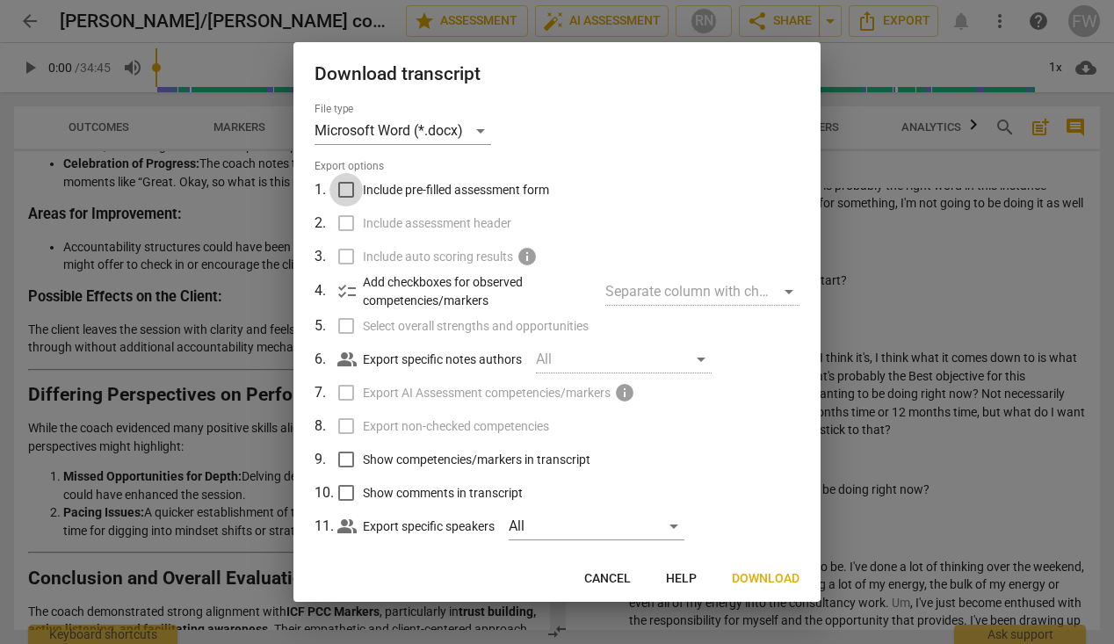
click at [345, 189] on input "Include pre-filled assessment form" at bounding box center [345, 189] width 33 height 33
checkbox input "true"
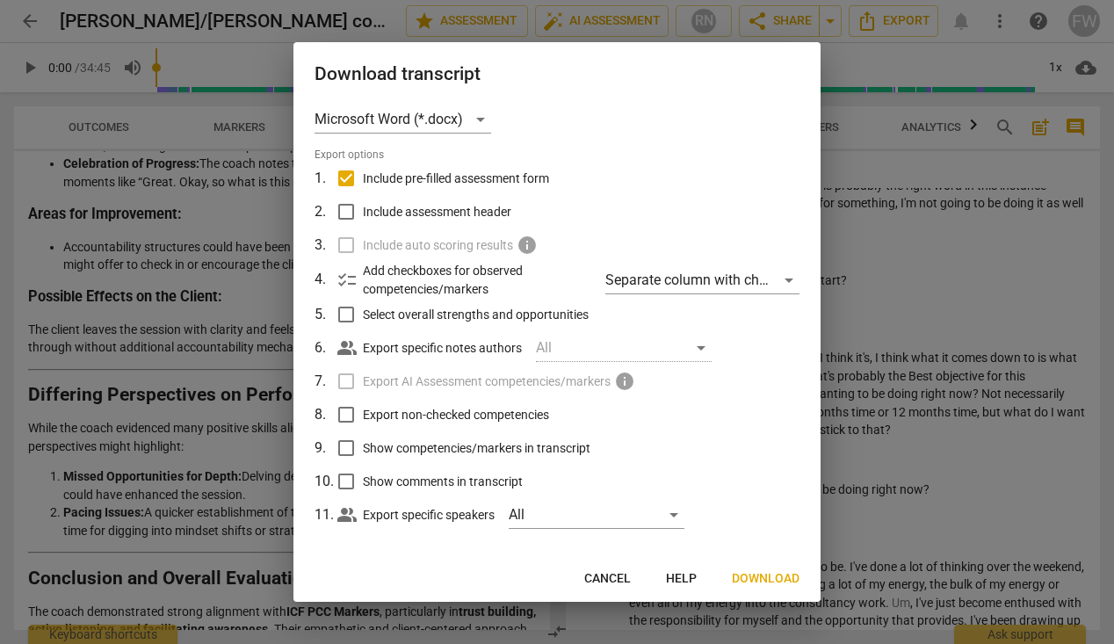
scroll to position [17, 0]
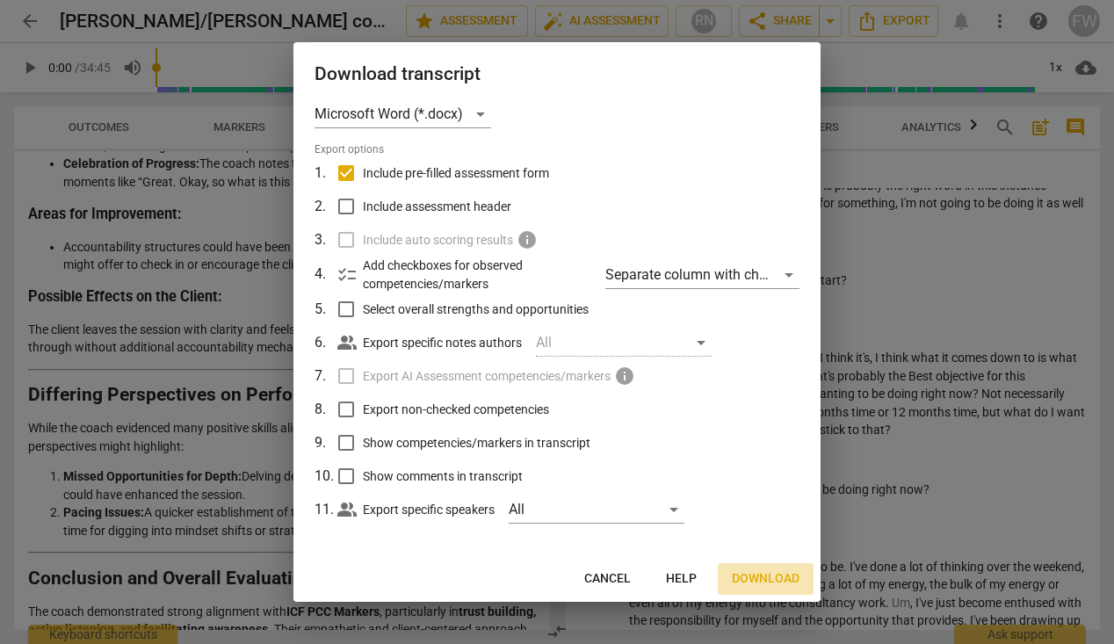
click at [757, 576] on span "Download" at bounding box center [766, 579] width 68 height 18
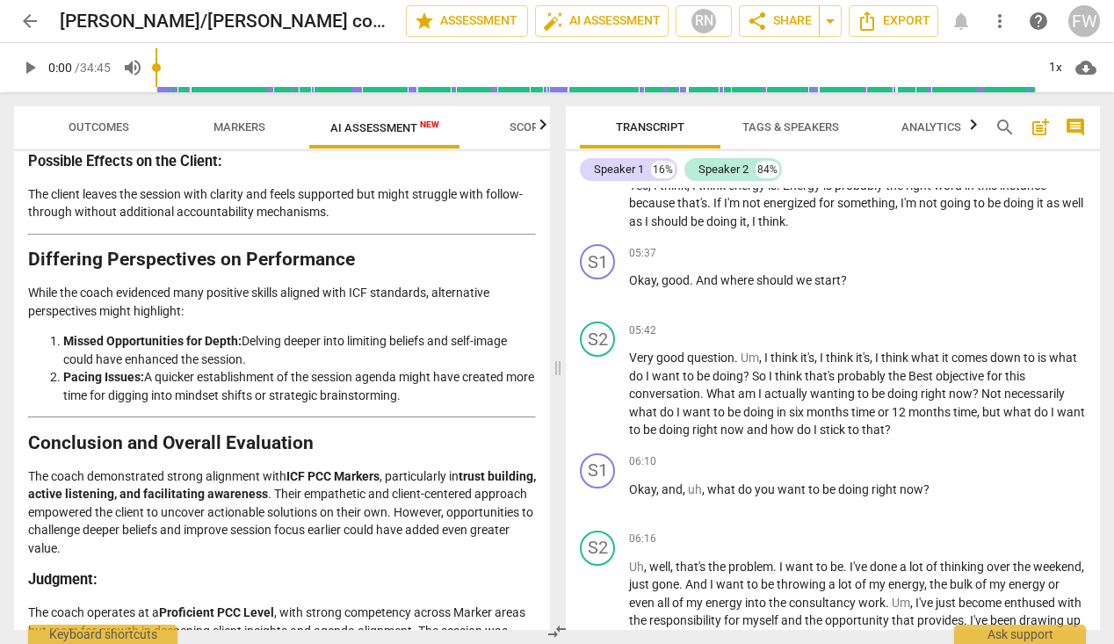
scroll to position [0, 0]
click at [545, 125] on icon "button" at bounding box center [542, 124] width 21 height 21
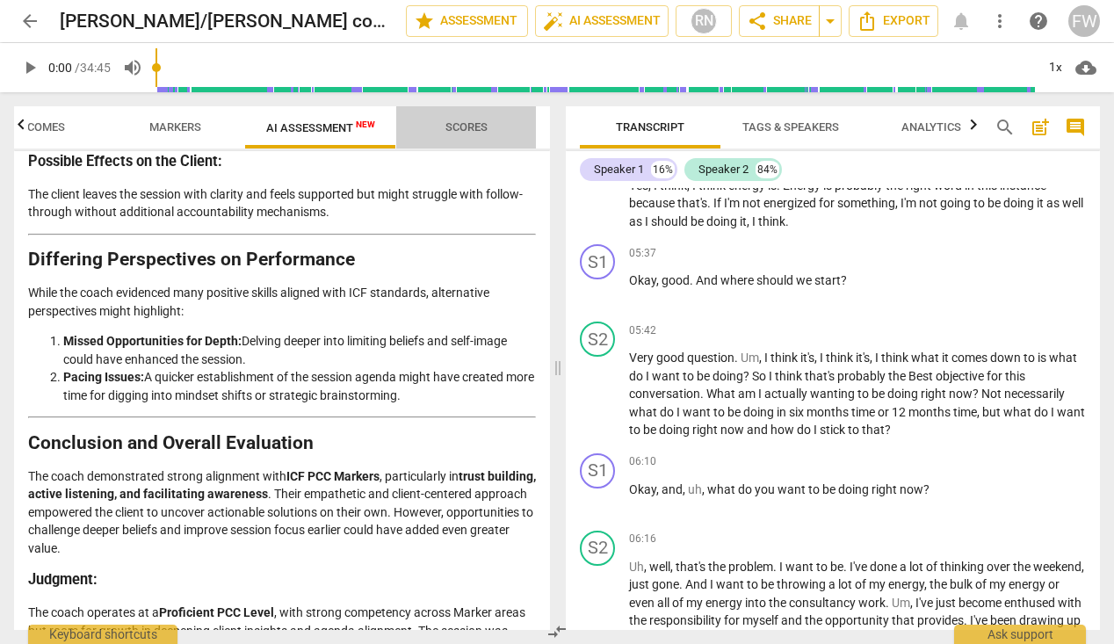
click at [467, 122] on span "Scores" at bounding box center [466, 126] width 42 height 13
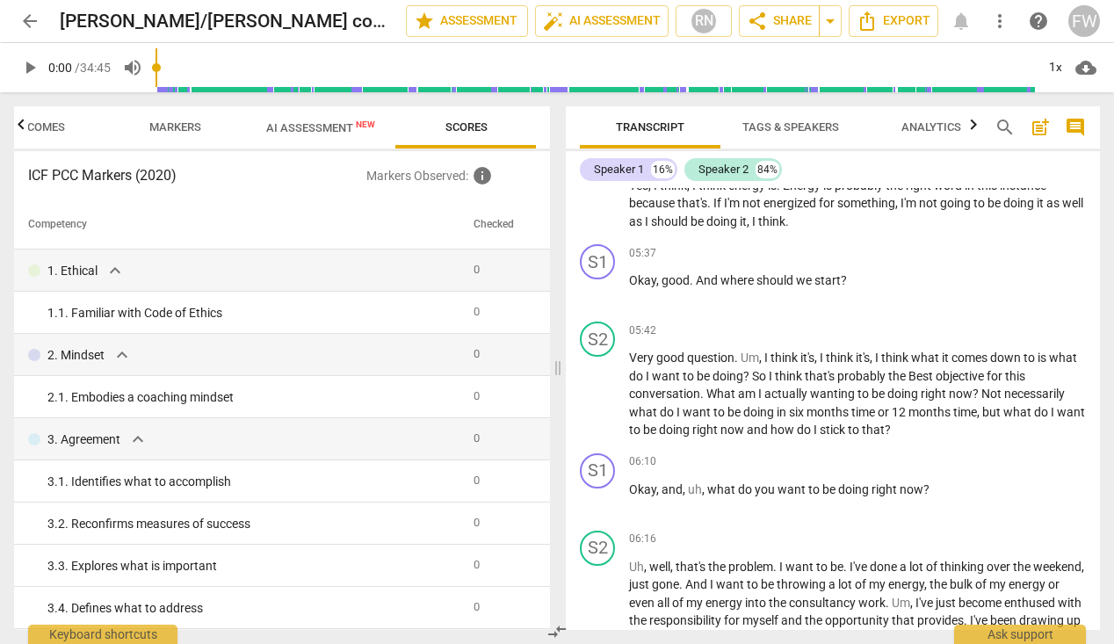
scroll to position [0, 0]
click at [328, 125] on span "AI Assessment New" at bounding box center [320, 127] width 109 height 13
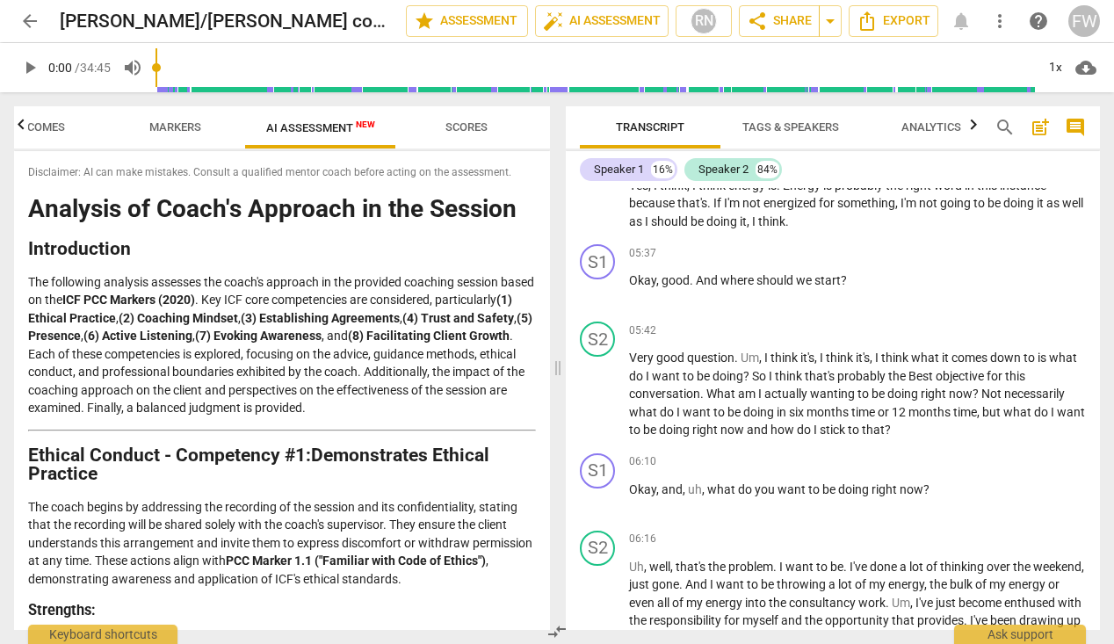
click at [378, 252] on h2 "Introduction" at bounding box center [282, 249] width 508 height 18
click at [884, 21] on span "Export" at bounding box center [893, 21] width 74 height 21
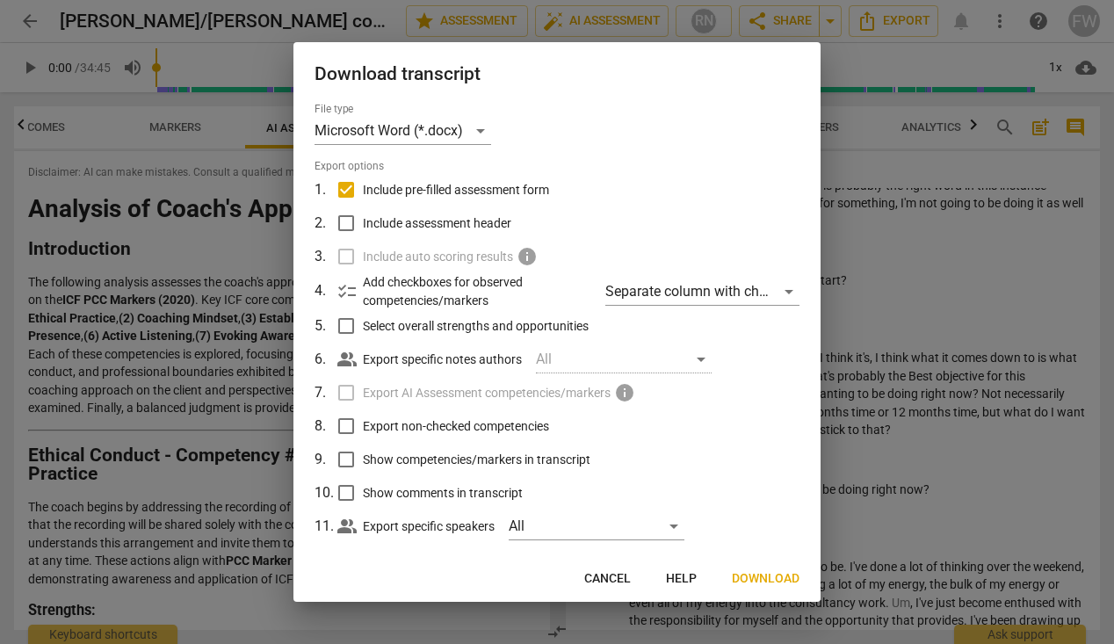
click at [345, 389] on label "Export AI Assessment competencies/markers info" at bounding box center [555, 392] width 460 height 33
click at [955, 273] on div at bounding box center [557, 322] width 1114 height 644
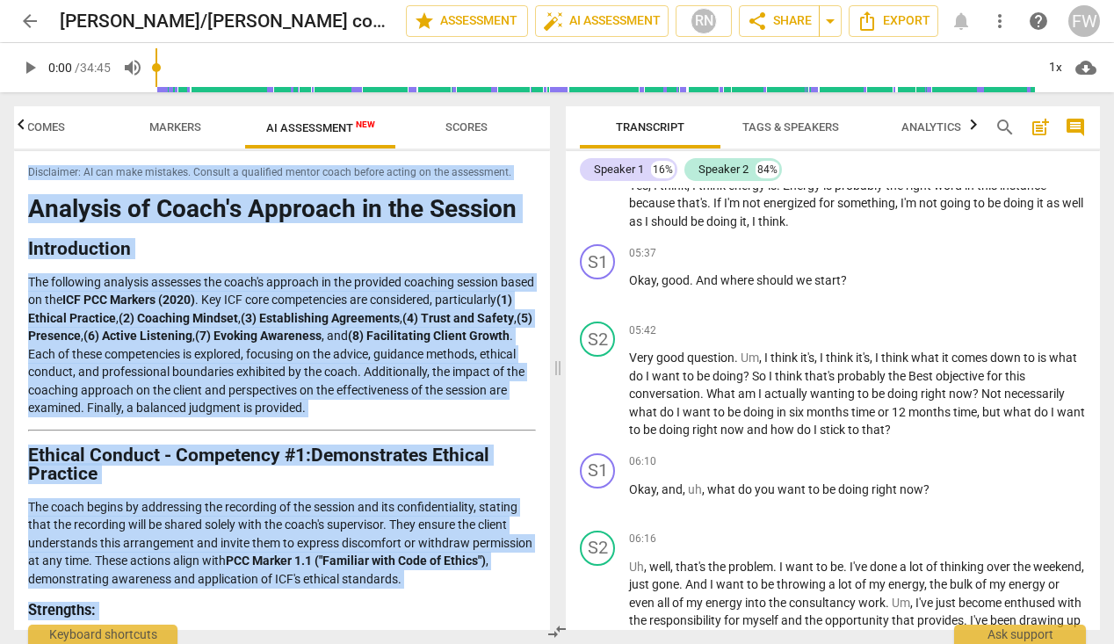
drag, startPoint x: 191, startPoint y: 602, endPoint x: 19, endPoint y: 126, distance: 505.1
click at [19, 126] on div "Outcomes Markers AI Assessment New Scores Disclaimer: AI can make mistakes. Con…" at bounding box center [282, 367] width 536 height 523
copy div "Disclaimer: AI can make mistakes. Consult a qualified mentor coach before actin…"
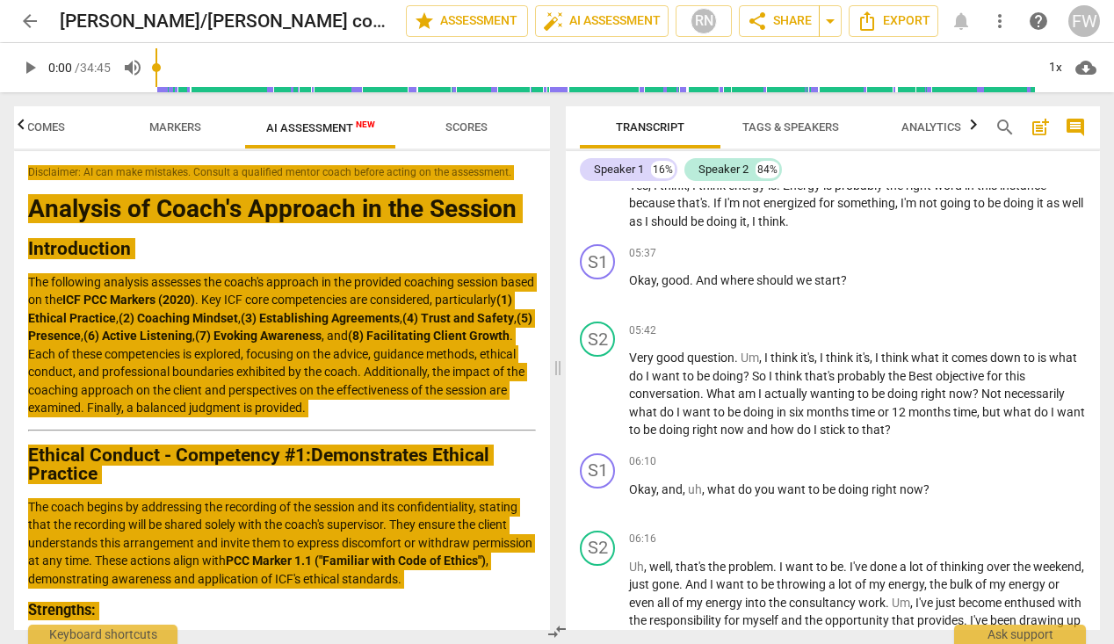
click at [210, 240] on h2 "Introduction" at bounding box center [282, 249] width 508 height 18
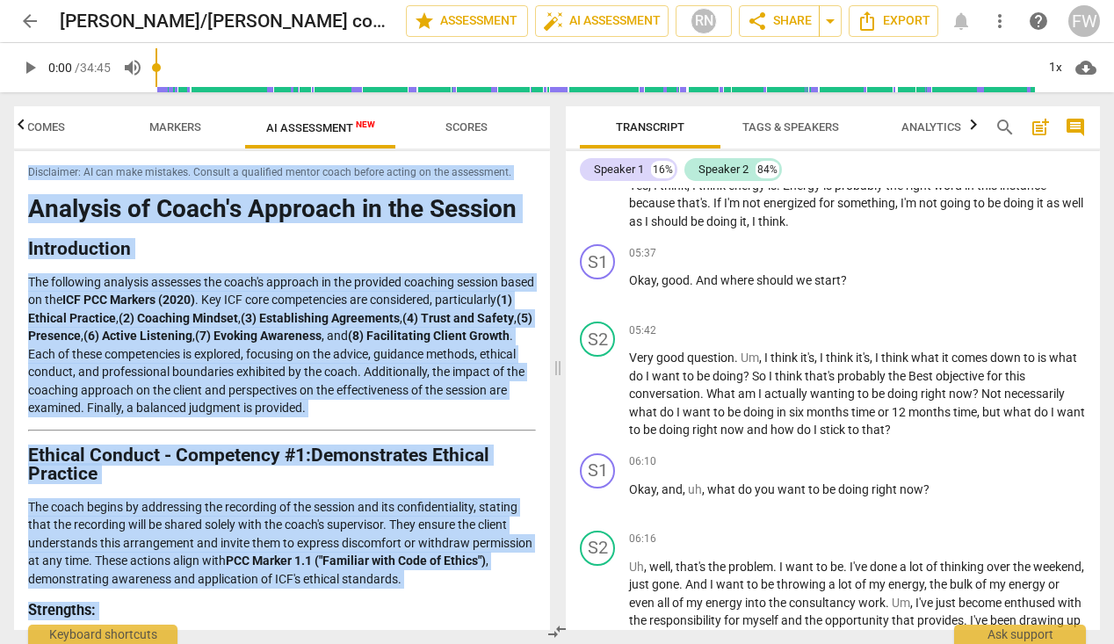
copy div "Disclaimer: AI can make mistakes. Consult a qualified mentor coach before actin…"
